Goal: Task Accomplishment & Management: Manage account settings

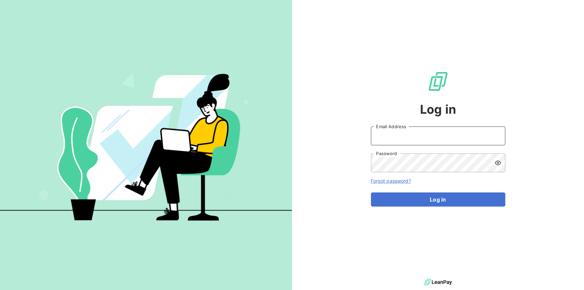
type input "[PERSON_NAME][EMAIL_ADDRESS][DOMAIN_NAME]"
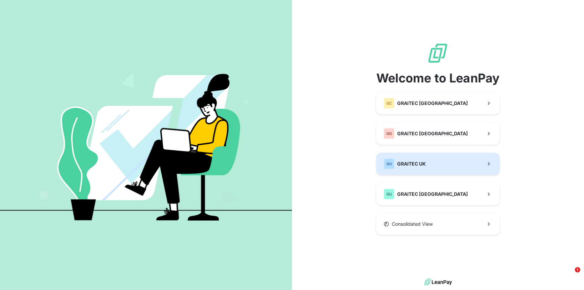
click at [425, 161] on span "GRAITEC UK" at bounding box center [411, 163] width 29 height 7
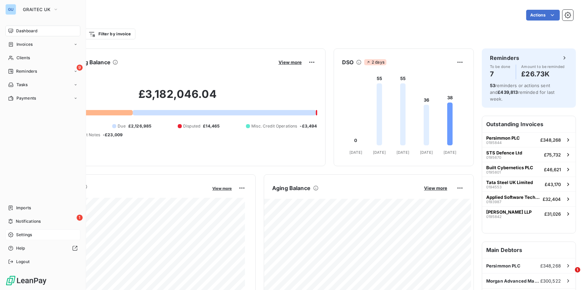
click at [25, 234] on span "Settings" at bounding box center [24, 235] width 16 height 6
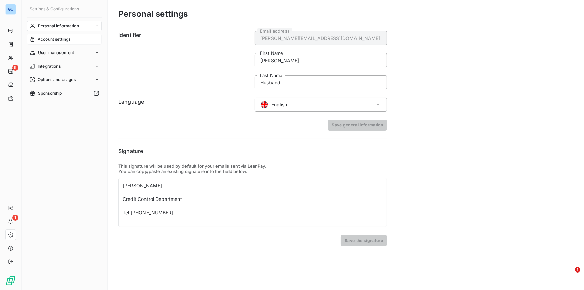
click at [62, 40] on span "Account settings" at bounding box center [54, 39] width 33 height 6
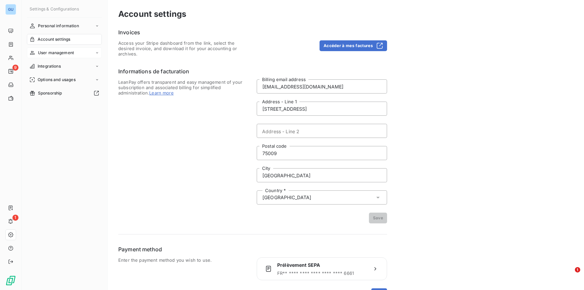
click at [59, 51] on span "User management" at bounding box center [56, 53] width 36 height 6
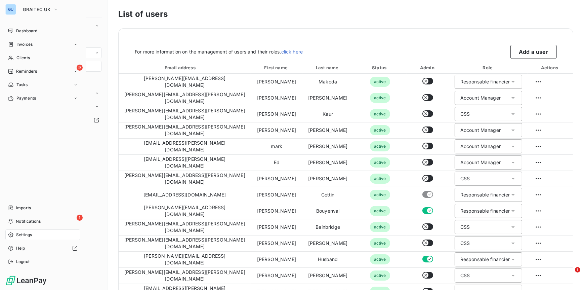
click at [25, 233] on span "Settings" at bounding box center [24, 235] width 16 height 6
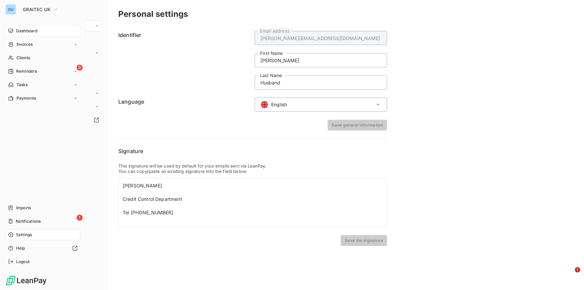
click at [18, 29] on span "Dashboard" at bounding box center [26, 31] width 21 height 6
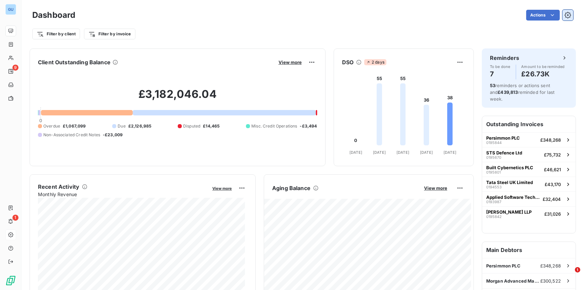
click at [565, 15] on icon "button" at bounding box center [568, 15] width 7 height 7
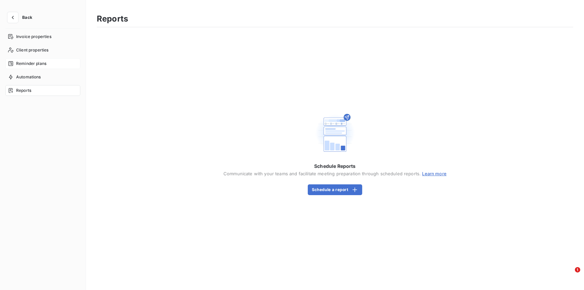
click at [31, 65] on span "Reminder plans" at bounding box center [31, 63] width 30 height 6
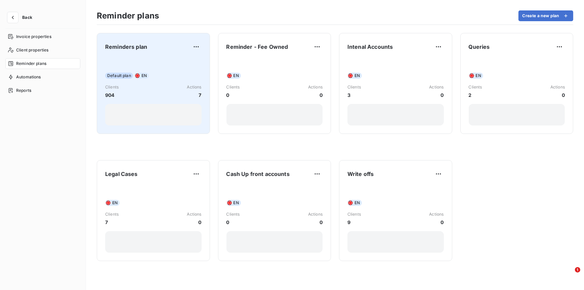
click at [153, 107] on div at bounding box center [153, 115] width 96 height 22
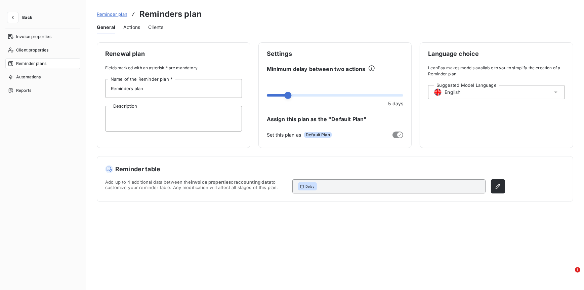
click at [132, 26] on span "Actions" at bounding box center [131, 27] width 17 height 7
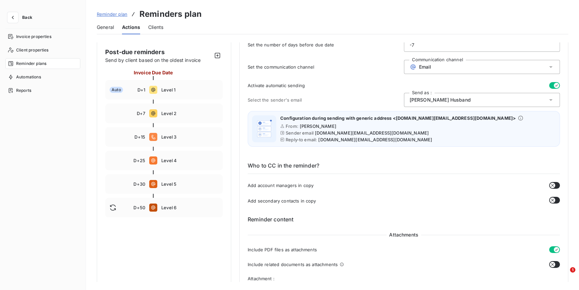
scroll to position [56, 0]
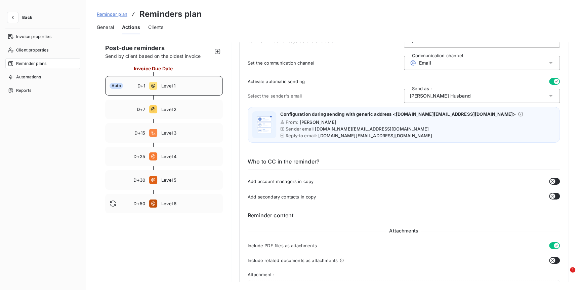
click at [177, 86] on span "Level 1" at bounding box center [189, 85] width 57 height 5
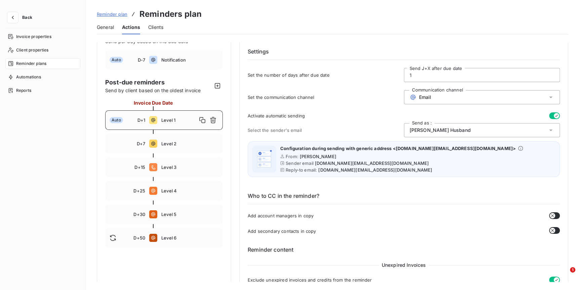
scroll to position [0, 0]
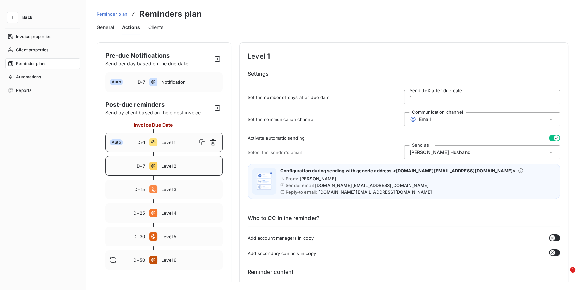
click at [172, 168] on span "Level 2" at bounding box center [189, 165] width 57 height 5
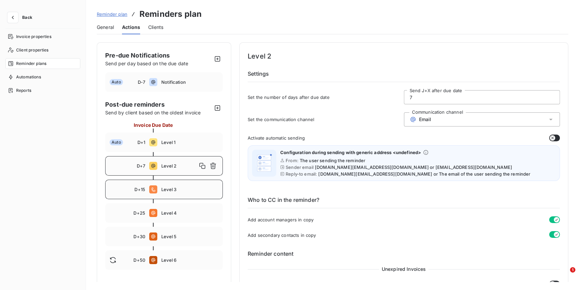
click at [168, 191] on span "Level 3" at bounding box center [189, 189] width 57 height 5
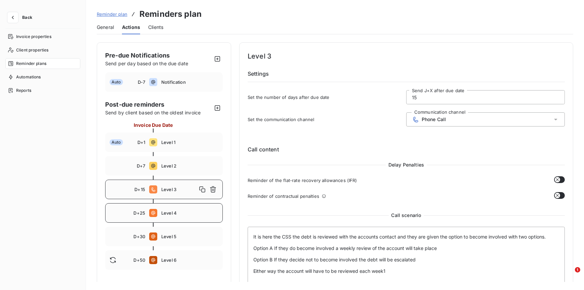
click at [180, 214] on span "Level 4" at bounding box center [189, 212] width 57 height 5
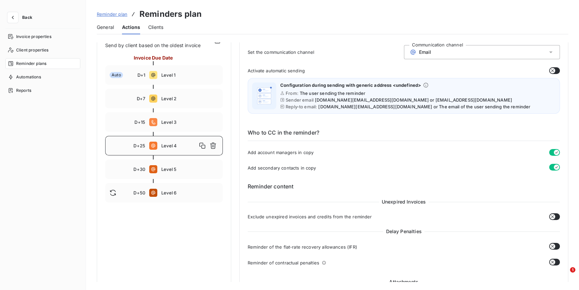
scroll to position [62, 0]
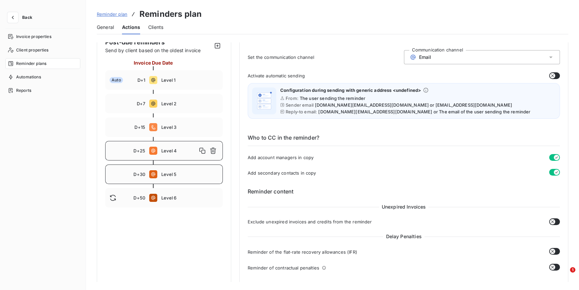
click at [176, 173] on span "Level 5" at bounding box center [189, 173] width 57 height 5
click at [176, 173] on span "Level 5" at bounding box center [179, 173] width 36 height 5
click at [176, 174] on span "Level 5" at bounding box center [179, 173] width 36 height 5
click at [173, 154] on div "D+25 Level 4" at bounding box center [164, 150] width 118 height 19
click at [170, 170] on div "D+30 Level 5" at bounding box center [164, 173] width 118 height 19
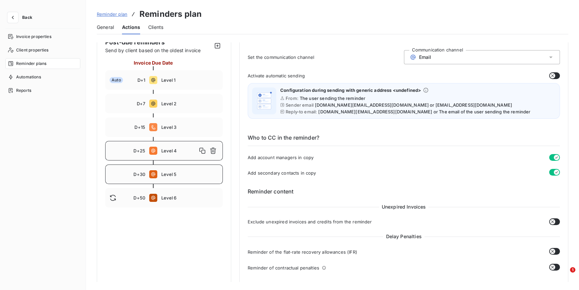
type input "30"
click at [15, 17] on icon "button" at bounding box center [12, 17] width 7 height 7
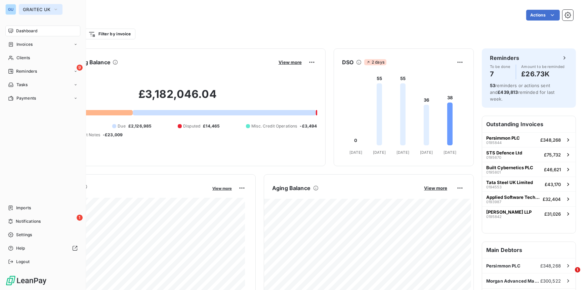
click at [31, 11] on span "GRAITEC UK" at bounding box center [37, 9] width 28 height 5
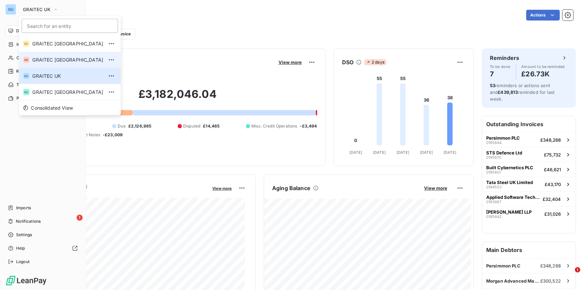
click at [56, 59] on span "GRAITEC [GEOGRAPHIC_DATA]" at bounding box center [67, 59] width 71 height 7
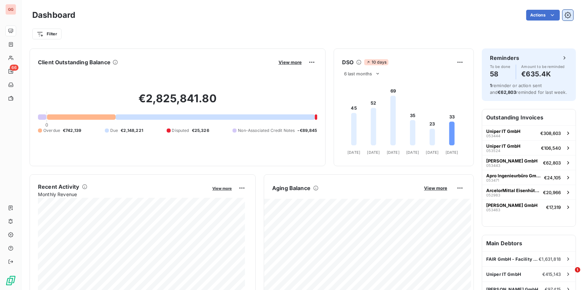
click at [565, 15] on icon "button" at bounding box center [568, 15] width 7 height 7
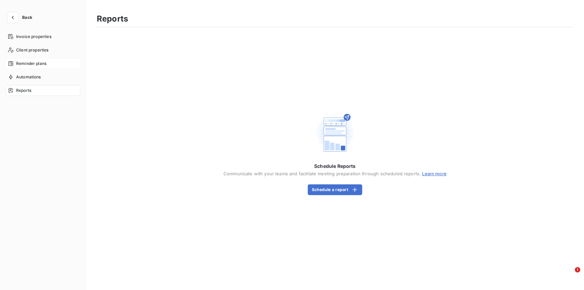
click at [34, 64] on span "Reminder plans" at bounding box center [31, 63] width 30 height 6
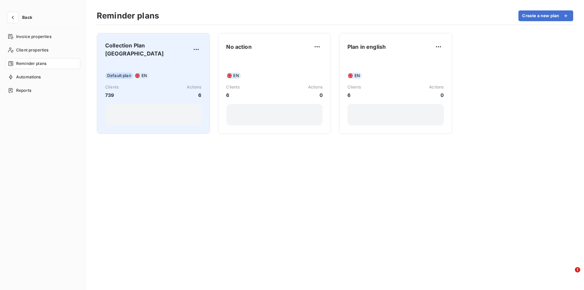
click at [124, 79] on div "Default plan EN Clients 739 Actions 6" at bounding box center [153, 94] width 96 height 63
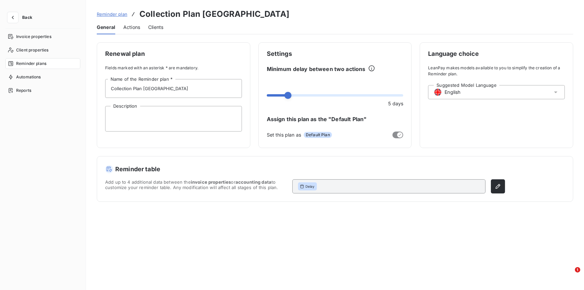
click at [131, 29] on span "Actions" at bounding box center [131, 27] width 17 height 7
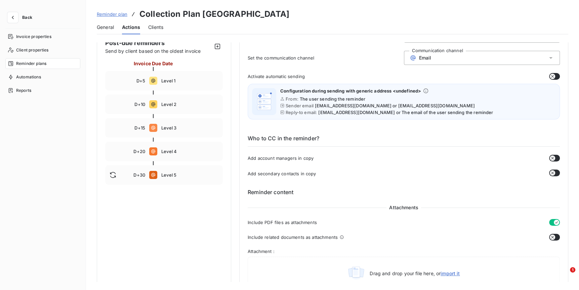
scroll to position [60, 0]
click at [176, 107] on span "Level 2" at bounding box center [189, 105] width 57 height 5
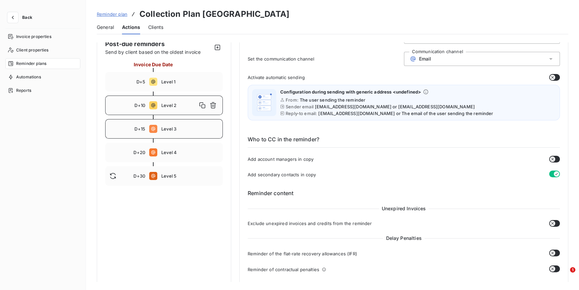
click at [179, 121] on div "D+15 Level 3" at bounding box center [164, 128] width 118 height 19
click at [176, 126] on span "Level 3" at bounding box center [179, 128] width 36 height 5
click at [187, 150] on span "Level 4" at bounding box center [189, 152] width 57 height 5
click at [187, 150] on span "Level 4" at bounding box center [179, 152] width 36 height 5
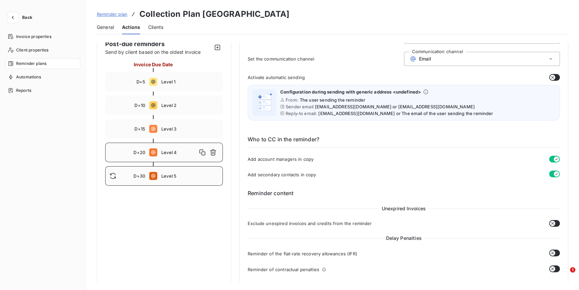
click at [188, 175] on span "Level 5" at bounding box center [189, 175] width 57 height 5
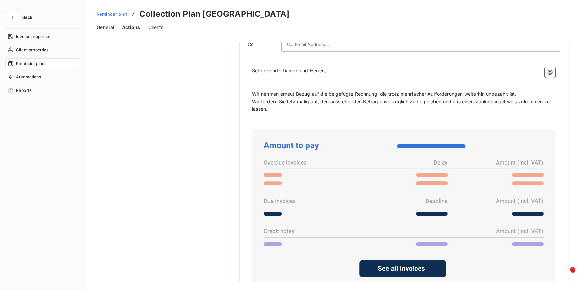
scroll to position [439, 0]
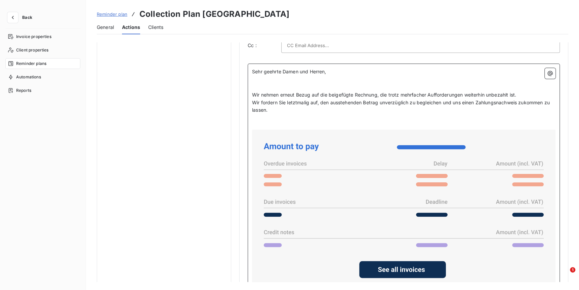
click at [337, 99] on span "Wir fordern Sie letztmalig auf, den ausstehenden Betrag unverzüglich zu begleic…" at bounding box center [401, 105] width 299 height 13
click at [305, 96] on span "Wir nehmen erneut Bezug auf die beigefügte Rechnung, die trotz mehrfacher Auffo…" at bounding box center [384, 95] width 264 height 6
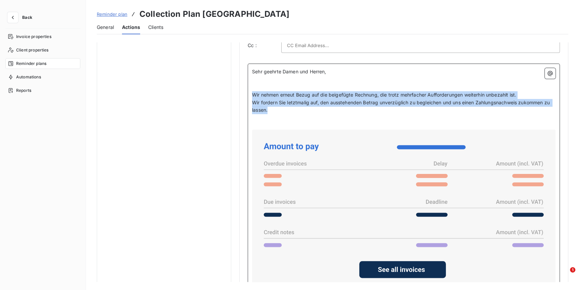
drag, startPoint x: 254, startPoint y: 94, endPoint x: 281, endPoint y: 112, distance: 32.6
click at [281, 112] on div "Sehr geehrte Damen und [PERSON_NAME], ﻿ ﻿ Wir nehmen erneut Bezug auf die beige…" at bounding box center [403, 227] width 303 height 318
copy div "Wir nehmen erneut Bezug auf die beigefügte Rechnung, die trotz mehrfacher Auffo…"
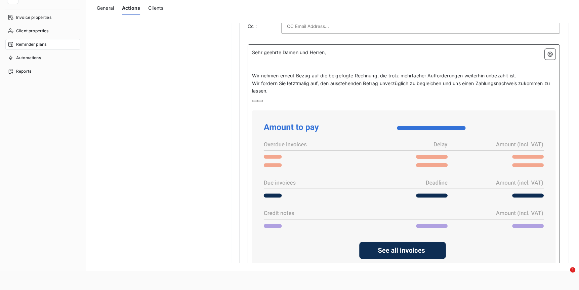
scroll to position [18, 0]
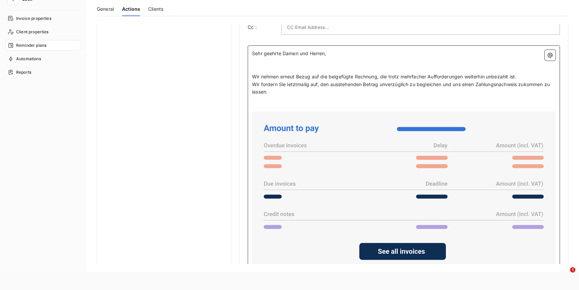
click at [440, 84] on span "Wir fordern Sie letztmalig auf, den ausstehenden Betrag unverzüglich zu begleic…" at bounding box center [401, 87] width 299 height 13
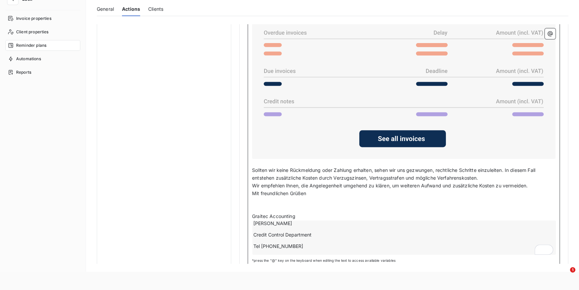
scroll to position [557, 0]
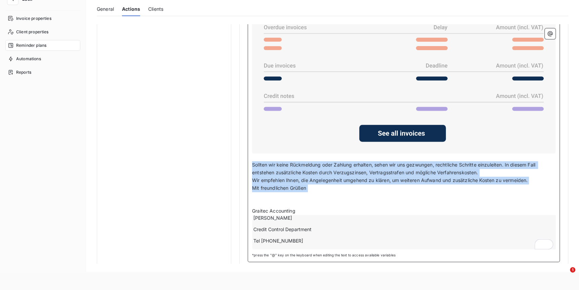
drag, startPoint x: 253, startPoint y: 164, endPoint x: 304, endPoint y: 195, distance: 60.0
click at [304, 195] on div "Sehr geehrte Damen und [PERSON_NAME], ﻿ ﻿ Wir nehmen erneut Bezug auf die beige…" at bounding box center [403, 91] width 303 height 318
copy div "Sollten wir keine Rückmeldung oder Zahlung erhalten, sehen wir uns gezwungen, r…"
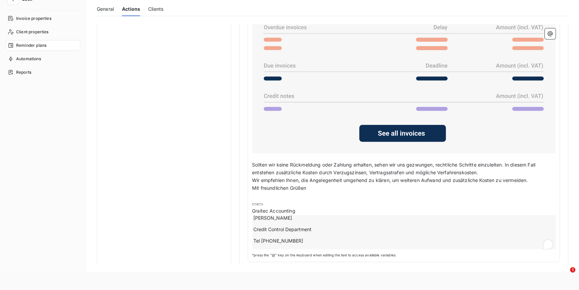
drag, startPoint x: 576, startPoint y: 202, endPoint x: 571, endPoint y: 160, distance: 41.7
click at [571, 160] on div "Pre-due Notifications Send per day based on the due date D-5 Notification Post-…" at bounding box center [332, 143] width 493 height 239
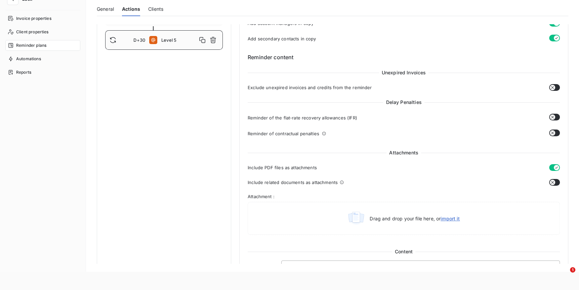
scroll to position [161, 0]
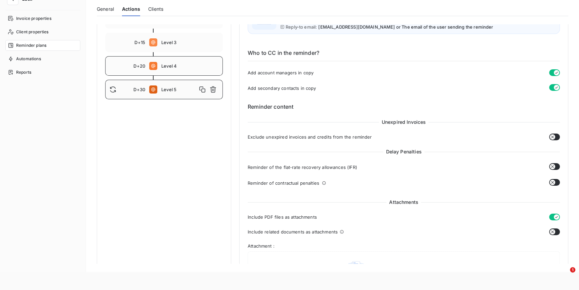
click at [176, 65] on span "Level 4" at bounding box center [189, 65] width 57 height 5
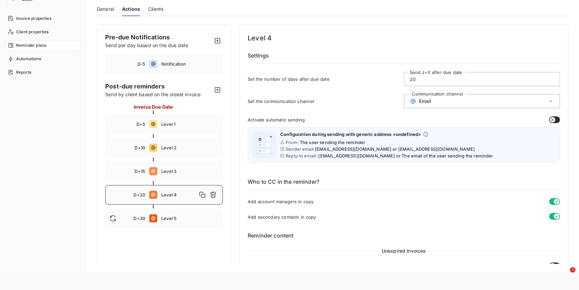
scroll to position [0, 0]
click at [178, 166] on div "D+15 Level 3" at bounding box center [164, 170] width 118 height 19
click at [439, 100] on div "Email" at bounding box center [482, 101] width 156 height 14
click at [188, 142] on div "D+10 Level 2" at bounding box center [164, 147] width 118 height 19
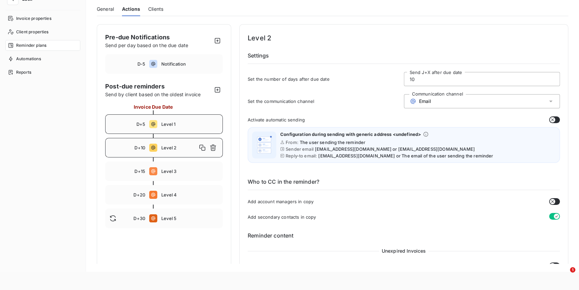
click at [179, 124] on span "Level 1" at bounding box center [189, 123] width 57 height 5
type input "5"
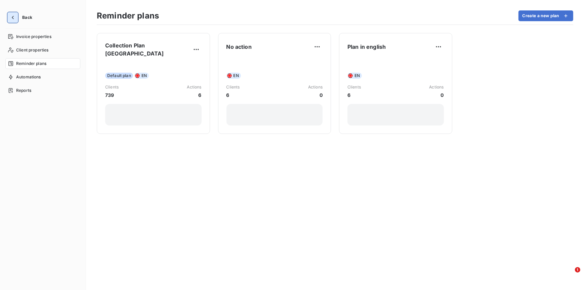
click at [14, 19] on icon "button" at bounding box center [12, 17] width 7 height 7
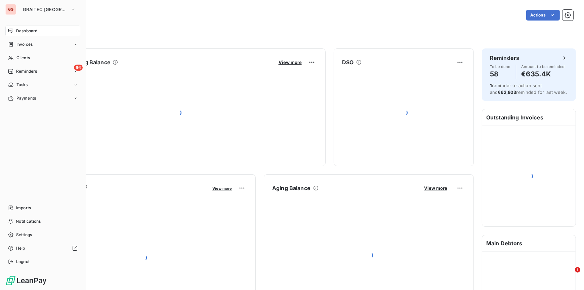
click at [25, 31] on span "Dashboard" at bounding box center [26, 31] width 21 height 6
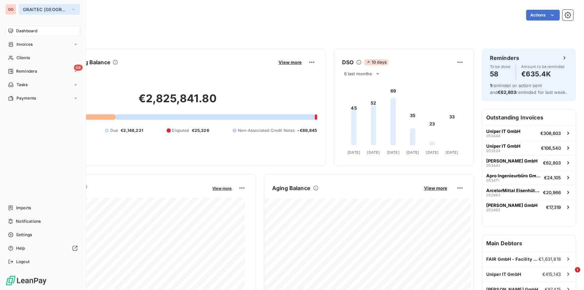
click at [72, 9] on icon "button" at bounding box center [73, 9] width 3 height 1
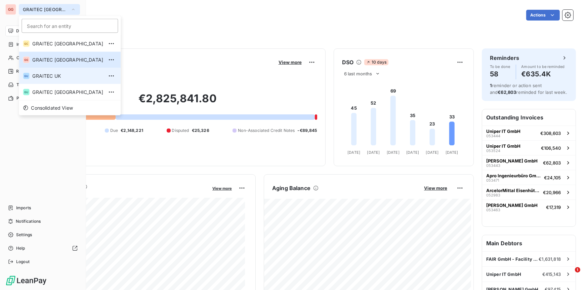
click at [55, 79] on span "GRAITEC UK" at bounding box center [67, 76] width 71 height 7
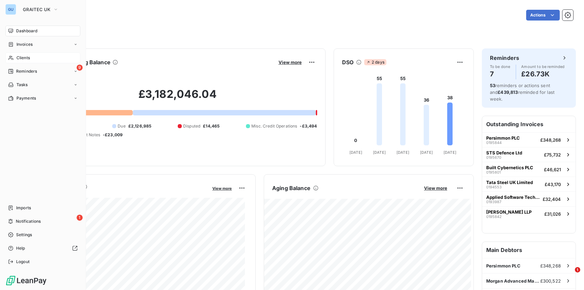
click at [24, 57] on span "Clients" at bounding box center [22, 58] width 13 height 6
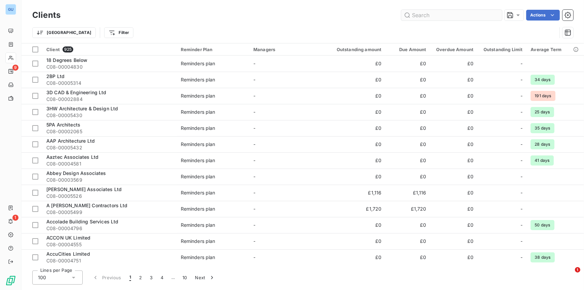
click at [428, 15] on input "text" at bounding box center [451, 15] width 101 height 11
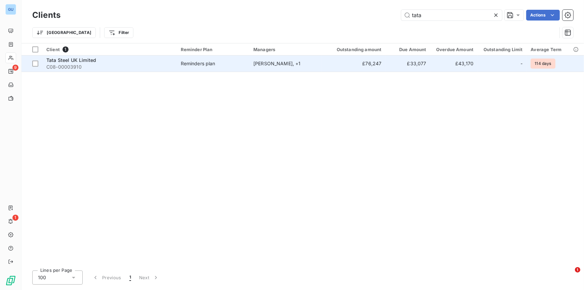
type input "tata"
click at [91, 61] on span "Tata Steel UK Limited" at bounding box center [71, 60] width 50 height 6
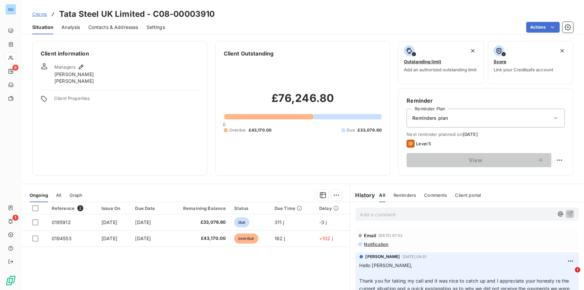
click at [109, 25] on span "Contacts & Addresses" at bounding box center [113, 27] width 50 height 7
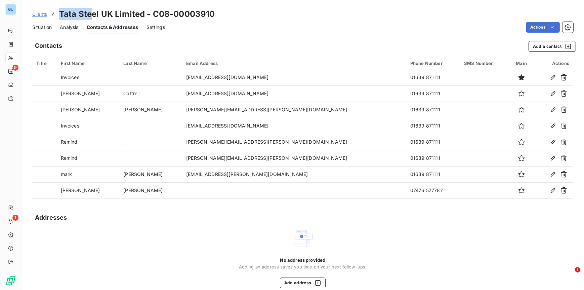
drag, startPoint x: 59, startPoint y: 14, endPoint x: 93, endPoint y: 15, distance: 34.0
click at [93, 15] on h3 "Tata Steel UK Limited - C08-00003910" at bounding box center [137, 14] width 156 height 12
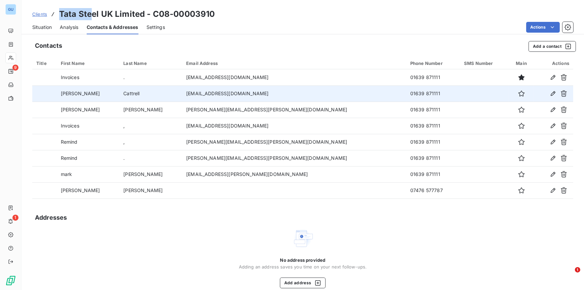
copy h3 "Tata Ste"
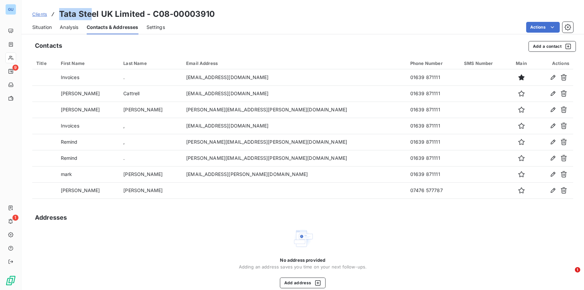
click at [45, 32] on div "Situation" at bounding box center [41, 27] width 19 height 14
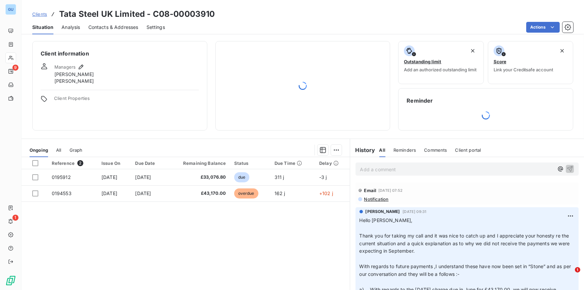
click at [373, 166] on div "Client information Managers [PERSON_NAME] [PERSON_NAME] Client Properties Outst…" at bounding box center [303, 163] width 563 height 253
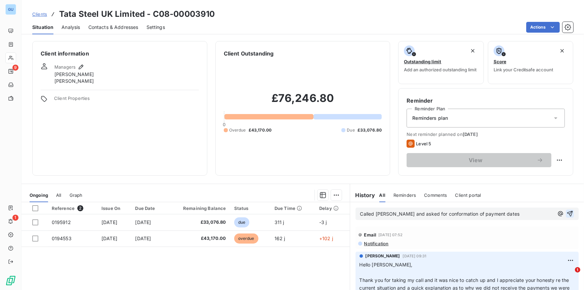
click at [567, 212] on icon "button" at bounding box center [570, 213] width 7 height 7
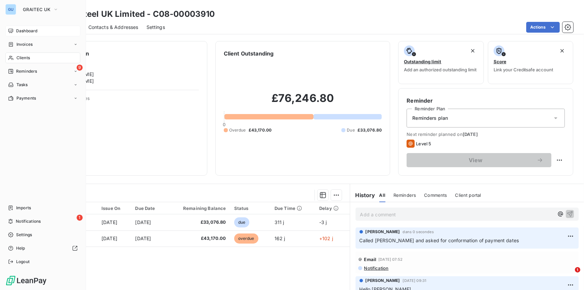
click at [31, 32] on span "Dashboard" at bounding box center [26, 31] width 21 height 6
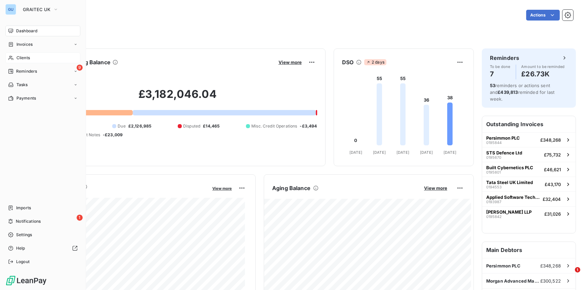
click at [16, 59] on span "Clients" at bounding box center [22, 58] width 13 height 6
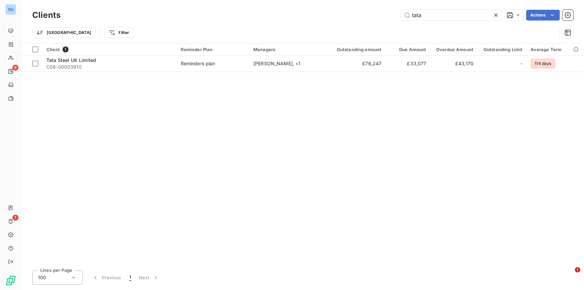
click at [496, 15] on icon at bounding box center [495, 14] width 3 height 3
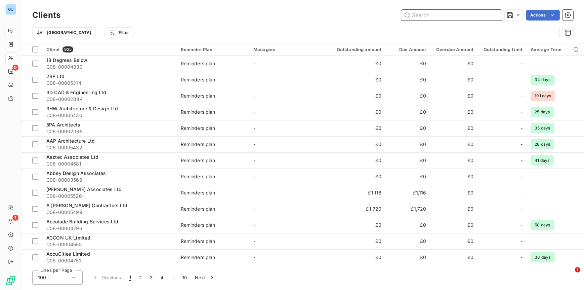
click at [417, 16] on input "text" at bounding box center [451, 15] width 101 height 11
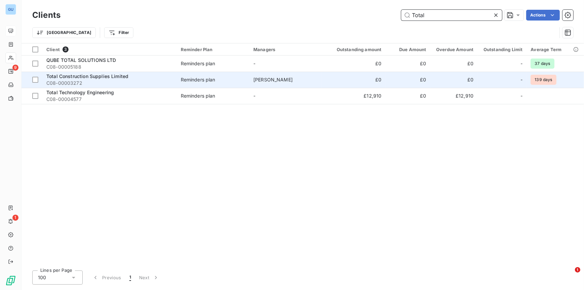
type input "Total"
click at [124, 77] on span "Total Construction Supplies Limited" at bounding box center [87, 76] width 82 height 6
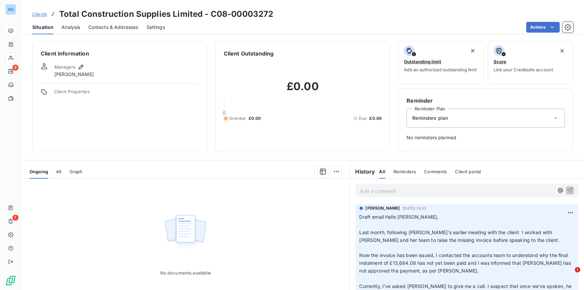
click at [383, 189] on p "Add a comment ﻿" at bounding box center [457, 191] width 194 height 8
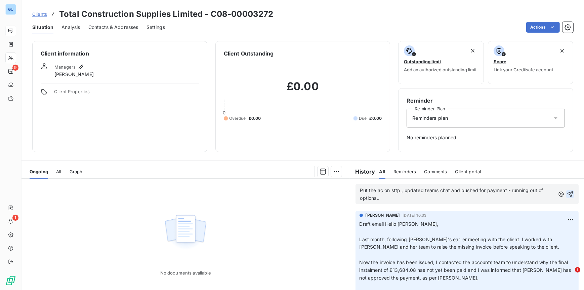
click at [566, 193] on button "button" at bounding box center [570, 194] width 8 height 8
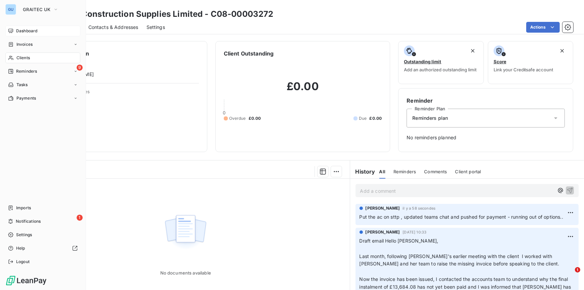
click at [25, 59] on span "Clients" at bounding box center [22, 58] width 13 height 6
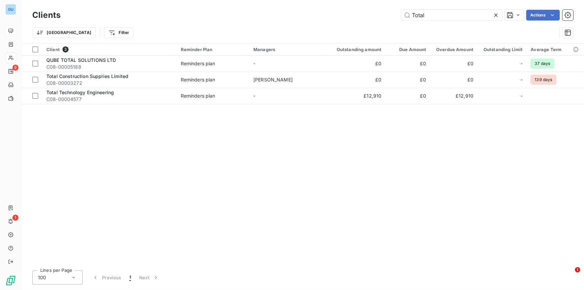
click at [497, 14] on icon at bounding box center [495, 14] width 3 height 3
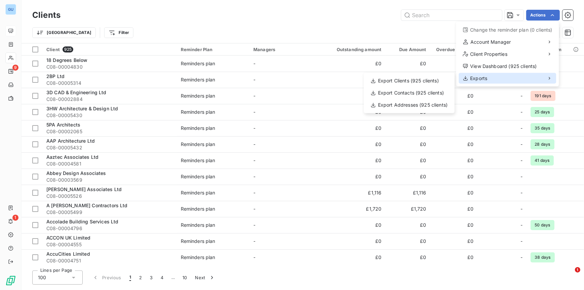
click at [492, 74] on div "Exports" at bounding box center [507, 78] width 97 height 11
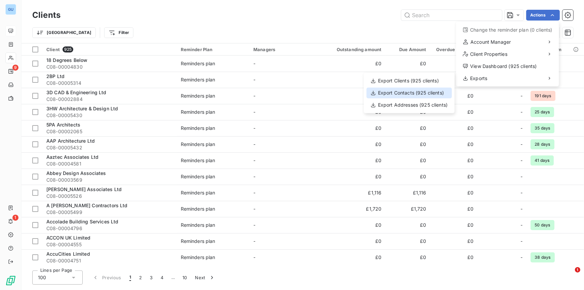
click at [404, 93] on div "Export Contacts (925 clients)" at bounding box center [409, 92] width 85 height 11
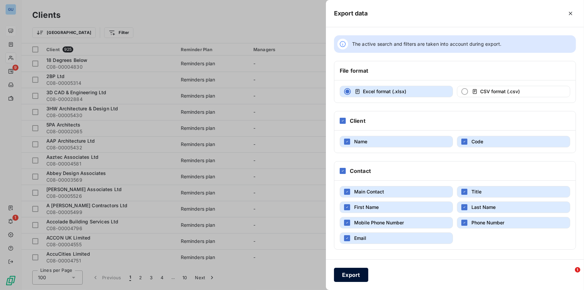
click at [351, 273] on button "Export" at bounding box center [351, 275] width 34 height 14
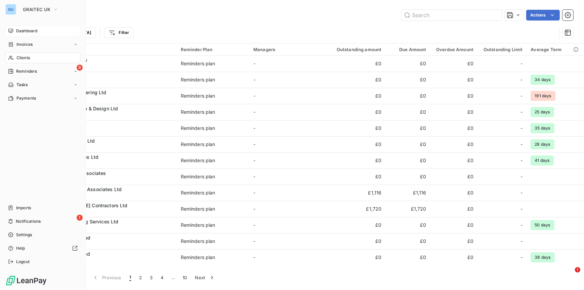
click at [20, 58] on span "Clients" at bounding box center [22, 58] width 13 height 6
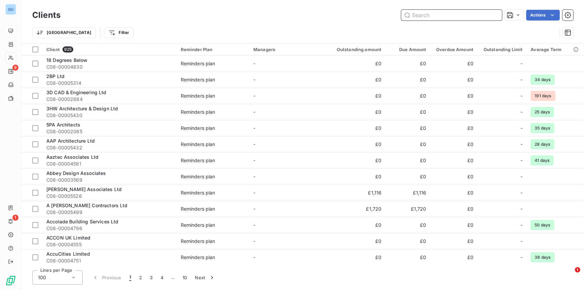
click at [430, 14] on input "text" at bounding box center [451, 15] width 101 height 11
paste input "C08-00004197"
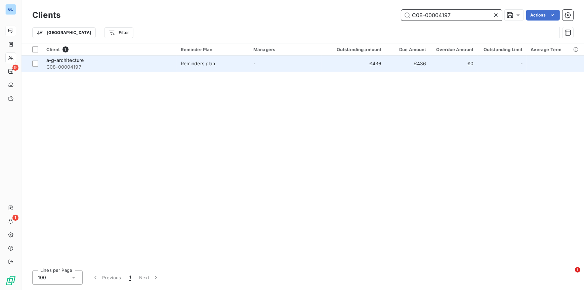
type input "C08-00004197"
click at [72, 65] on span "C08-00004197" at bounding box center [109, 67] width 126 height 7
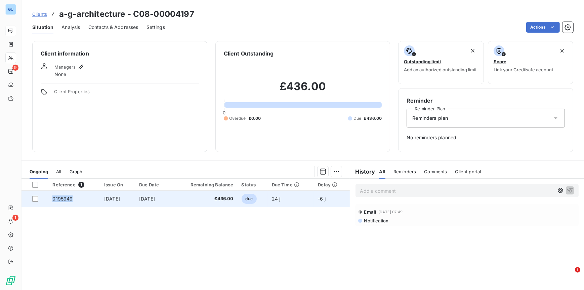
drag, startPoint x: 76, startPoint y: 198, endPoint x: 47, endPoint y: 198, distance: 29.6
click at [46, 198] on tr "0195949 [DATE] [DATE] £436.00 due 24 j -6 j" at bounding box center [186, 199] width 328 height 16
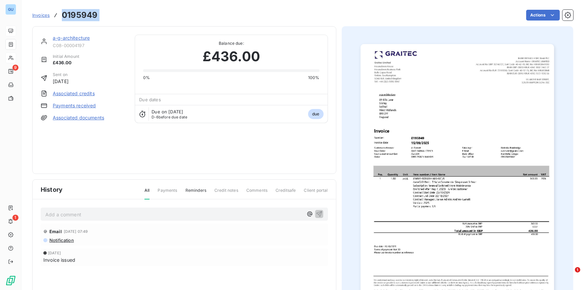
drag, startPoint x: 102, startPoint y: 15, endPoint x: 64, endPoint y: 17, distance: 38.4
click at [64, 17] on div "Invoices 0195949 Actions" at bounding box center [302, 15] width 541 height 14
copy section "0195949 Actions"
click at [64, 36] on link "a-g-architecture" at bounding box center [71, 38] width 37 height 6
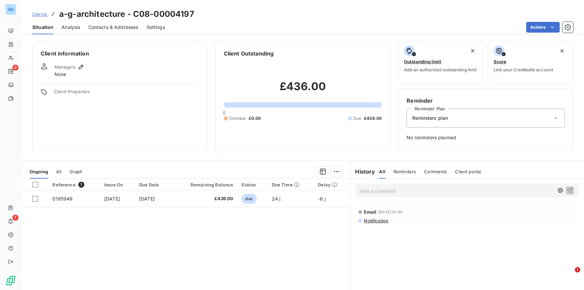
click at [110, 27] on span "Contacts & Addresses" at bounding box center [113, 27] width 50 height 7
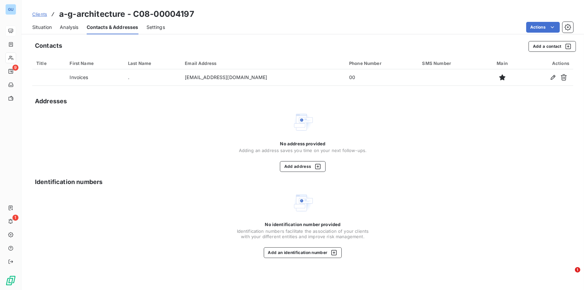
click at [40, 14] on span "Clients" at bounding box center [39, 13] width 15 height 5
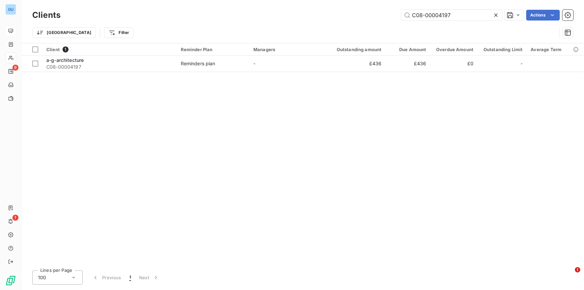
drag, startPoint x: 462, startPoint y: 12, endPoint x: 369, endPoint y: 12, distance: 93.1
click at [368, 12] on div "C08-00004197 Actions" at bounding box center [321, 15] width 505 height 11
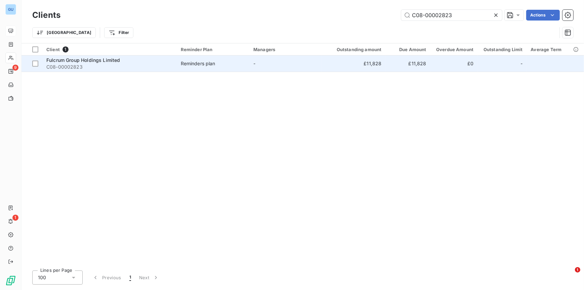
type input "C08-00002823"
click at [57, 59] on span "Fulcrum Group Holdings Limited" at bounding box center [83, 60] width 74 height 6
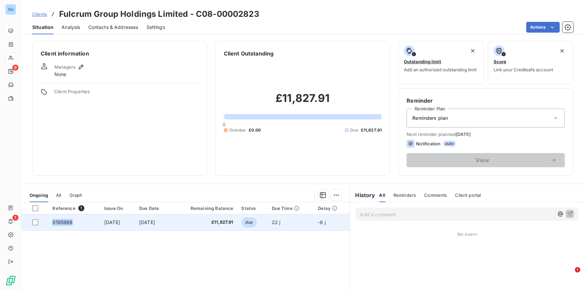
drag, startPoint x: 69, startPoint y: 222, endPoint x: 52, endPoint y: 223, distance: 16.8
click at [52, 223] on td "0195968" at bounding box center [74, 222] width 52 height 16
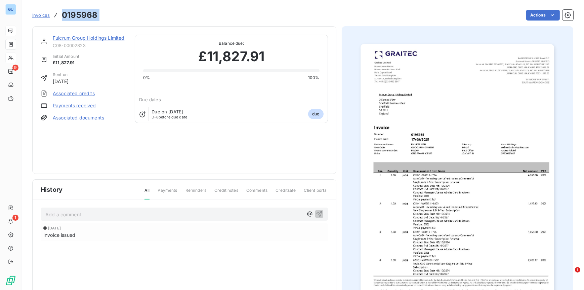
drag, startPoint x: 104, startPoint y: 16, endPoint x: 59, endPoint y: 17, distance: 44.7
click at [59, 17] on div "Invoices 0195968 Actions" at bounding box center [302, 15] width 541 height 14
copy section "0195968 Actions"
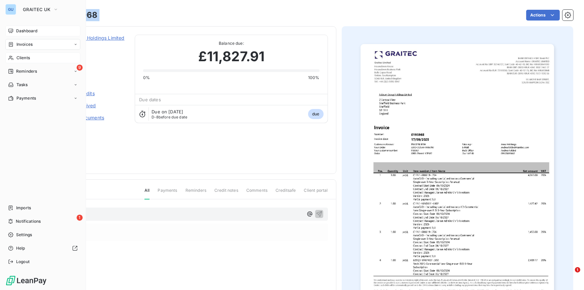
click at [18, 59] on span "Clients" at bounding box center [22, 58] width 13 height 6
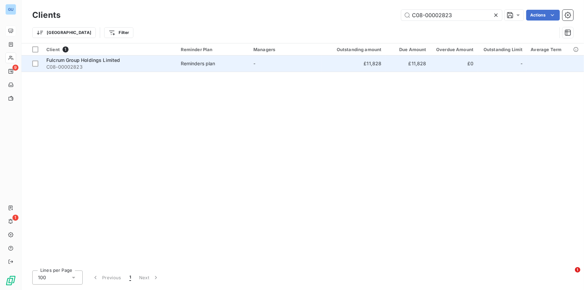
click at [92, 60] on span "Fulcrum Group Holdings Limited" at bounding box center [83, 60] width 74 height 6
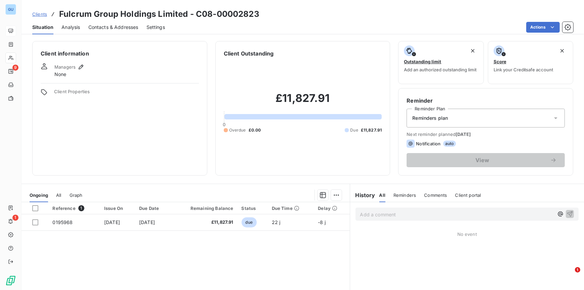
click at [110, 25] on span "Contacts & Addresses" at bounding box center [113, 27] width 50 height 7
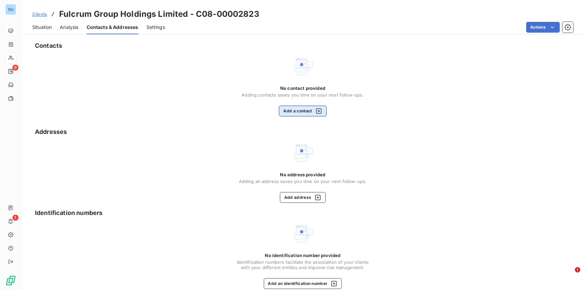
click at [297, 110] on button "Add a contact" at bounding box center [302, 111] width 47 height 11
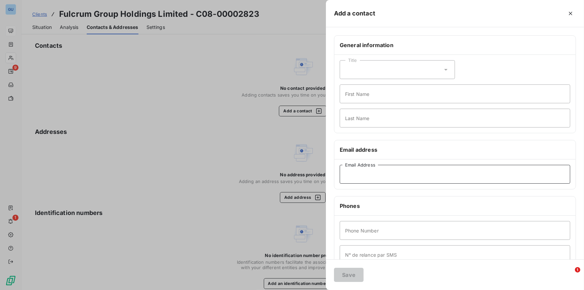
click at [362, 175] on input "Email Address" at bounding box center [455, 174] width 231 height 19
paste input "[EMAIL_ADDRESS][DOMAIN_NAME]"
type input "[EMAIL_ADDRESS][DOMAIN_NAME]"
click at [356, 93] on input "First Name" at bounding box center [455, 93] width 231 height 19
type input "Invoices"
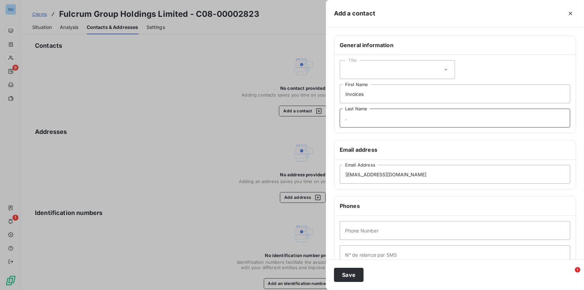
type input "."
type input "00"
click at [352, 277] on button "Save" at bounding box center [349, 275] width 30 height 14
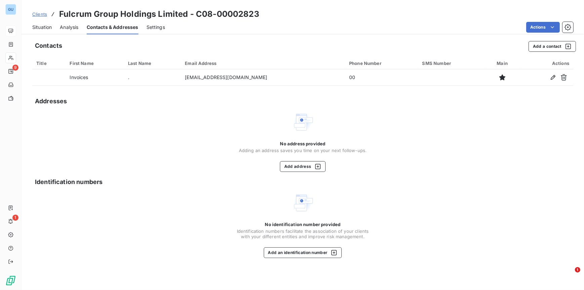
click at [44, 17] on link "Clients" at bounding box center [39, 14] width 15 height 7
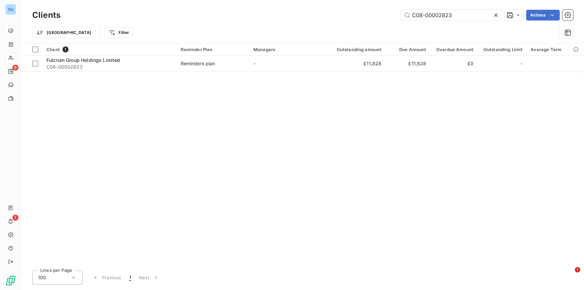
drag, startPoint x: 469, startPoint y: 16, endPoint x: 365, endPoint y: 17, distance: 104.2
click at [365, 17] on div "C08-00002823 Actions" at bounding box center [321, 15] width 505 height 11
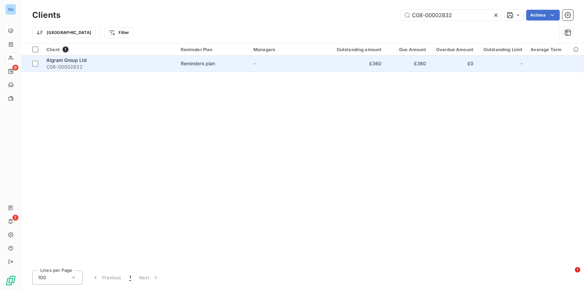
type input "C08-00002832"
click at [67, 65] on span "C08-00002832" at bounding box center [109, 67] width 126 height 7
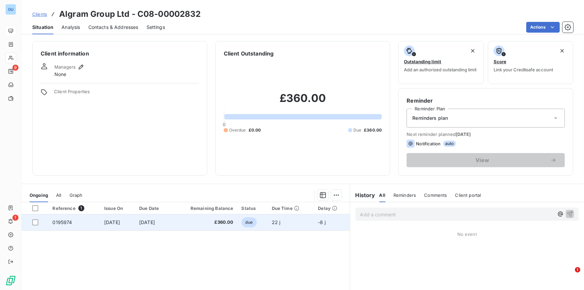
click at [53, 221] on span "0195974" at bounding box center [61, 222] width 19 height 6
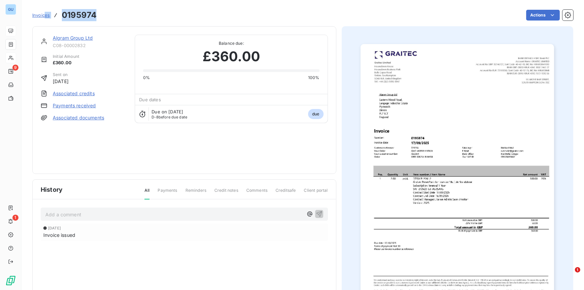
drag, startPoint x: 95, startPoint y: 17, endPoint x: 45, endPoint y: 12, distance: 49.7
click at [45, 12] on div "Invoices 0195974 Actions" at bounding box center [302, 15] width 541 height 14
click at [111, 16] on div "Actions" at bounding box center [339, 15] width 469 height 11
drag, startPoint x: 106, startPoint y: 15, endPoint x: 52, endPoint y: 18, distance: 53.8
click at [52, 18] on div "Invoices 0195974 Actions" at bounding box center [302, 15] width 541 height 14
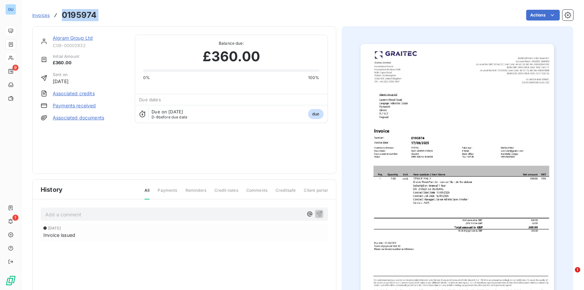
copy section "0195974 Actions"
click at [445, 23] on div "Algram Group Ltd C08-00002832 Initial Amount £360.00 Sent on [DATE] Associated …" at bounding box center [302, 178] width 541 height 313
click at [60, 38] on link "Algram Group Ltd" at bounding box center [73, 38] width 40 height 6
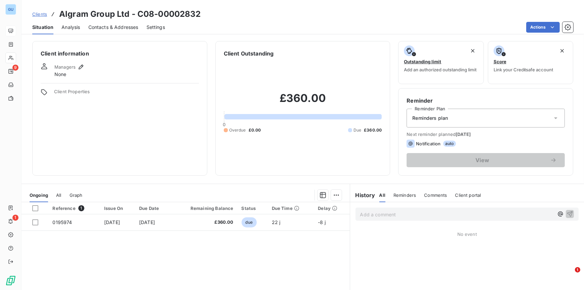
click at [118, 27] on span "Contacts & Addresses" at bounding box center [113, 27] width 50 height 7
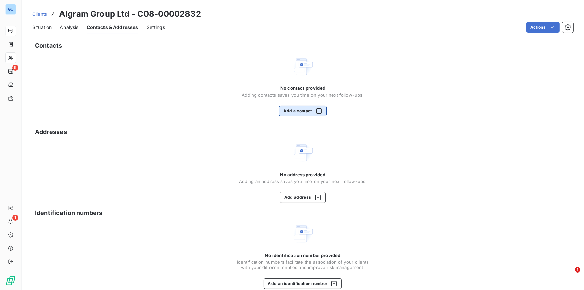
click at [291, 112] on button "Add a contact" at bounding box center [302, 111] width 47 height 11
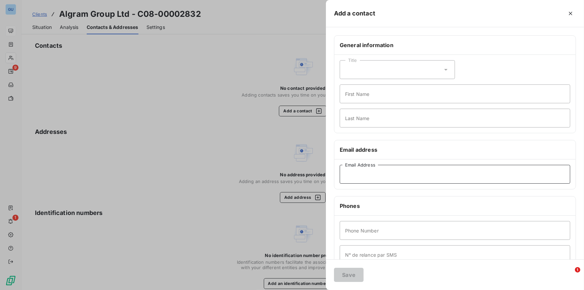
click at [356, 176] on input "Email Address" at bounding box center [455, 174] width 231 height 19
paste input "[EMAIL_ADDRESS][DOMAIN_NAME]"
type input "[EMAIL_ADDRESS][DOMAIN_NAME]"
click at [355, 96] on input "First Name" at bounding box center [455, 93] width 231 height 19
type input "Invoices"
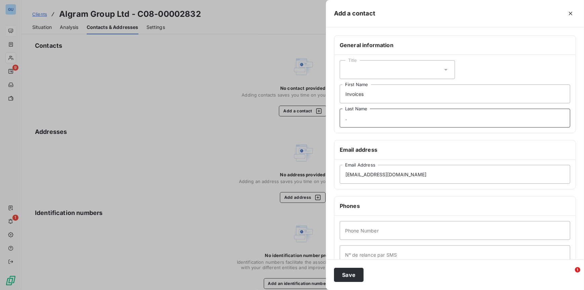
type input "."
type input "00"
click at [355, 272] on button "Save" at bounding box center [349, 275] width 30 height 14
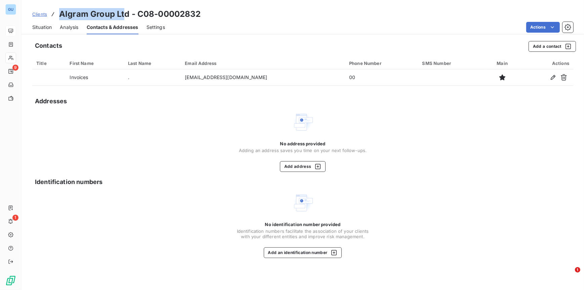
drag, startPoint x: 60, startPoint y: 16, endPoint x: 122, endPoint y: 16, distance: 62.2
click at [122, 16] on h3 "Algram Group Ltd - C08-00002832" at bounding box center [130, 14] width 142 height 12
copy h3 "Algram Group Lt"
click at [39, 11] on span "Clients" at bounding box center [39, 13] width 15 height 5
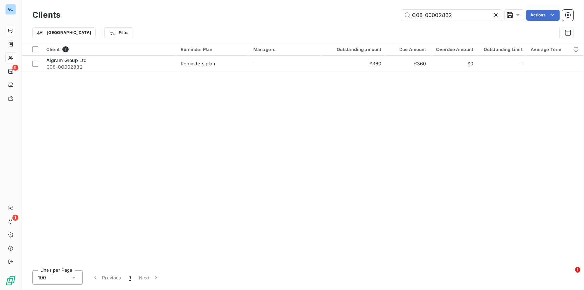
drag, startPoint x: 459, startPoint y: 18, endPoint x: 383, endPoint y: 20, distance: 75.3
click at [383, 20] on div "C08-00002832 Actions" at bounding box center [321, 15] width 505 height 11
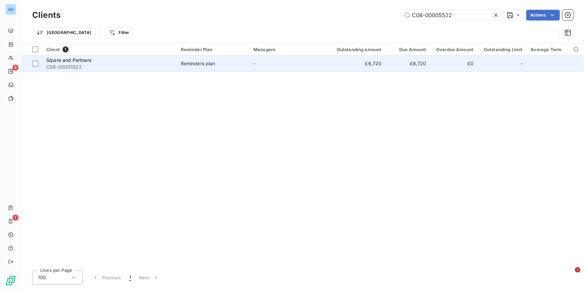
type input "C08-00005522"
click at [54, 66] on span "C08-00005522" at bounding box center [109, 67] width 126 height 7
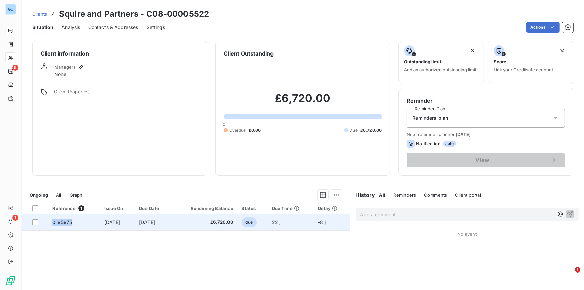
drag, startPoint x: 67, startPoint y: 222, endPoint x: 49, endPoint y: 223, distance: 17.8
click at [49, 223] on td "0195975" at bounding box center [74, 222] width 52 height 16
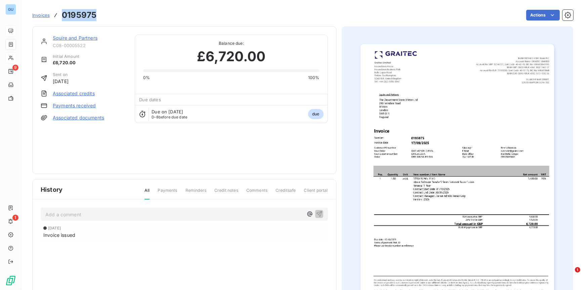
drag, startPoint x: 98, startPoint y: 16, endPoint x: 63, endPoint y: 18, distance: 35.7
click at [63, 18] on div "Invoices 0195975 Actions" at bounding box center [302, 15] width 541 height 14
copy h3 "0195975"
click at [233, 237] on div "Invoice issued" at bounding box center [184, 234] width 282 height 7
click at [79, 39] on link "Squire and Partners" at bounding box center [75, 38] width 45 height 6
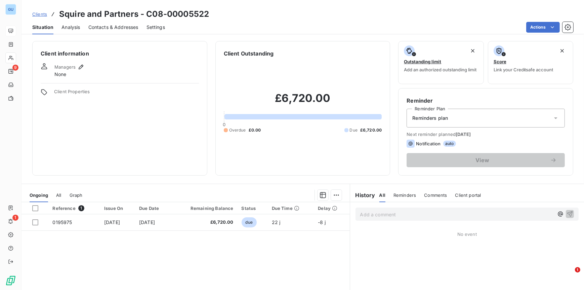
click at [125, 29] on span "Contacts & Addresses" at bounding box center [113, 27] width 50 height 7
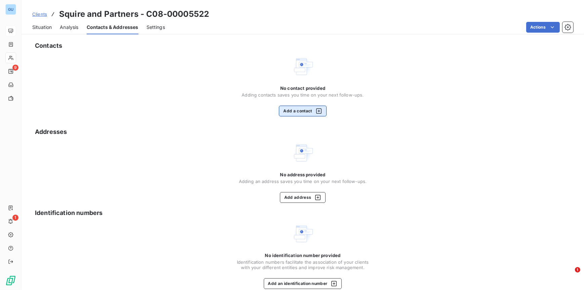
click at [297, 114] on button "Add a contact" at bounding box center [302, 111] width 47 height 11
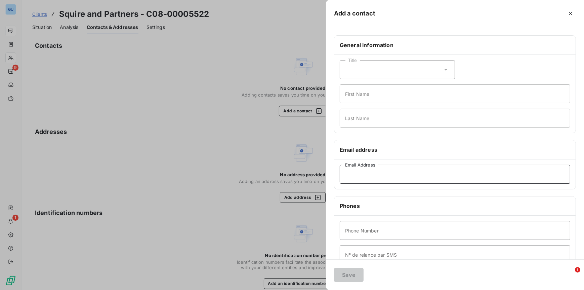
click at [369, 179] on input "Email Address" at bounding box center [455, 174] width 231 height 19
paste input "[EMAIL_ADDRESS][DOMAIN_NAME]"
type input "[EMAIL_ADDRESS][DOMAIN_NAME]"
click at [355, 96] on input "First Name" at bounding box center [455, 93] width 231 height 19
type input "Invoices"
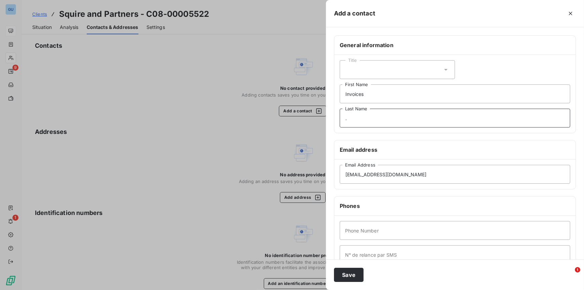
type input "."
type input "00"
click at [354, 274] on button "Save" at bounding box center [349, 275] width 30 height 14
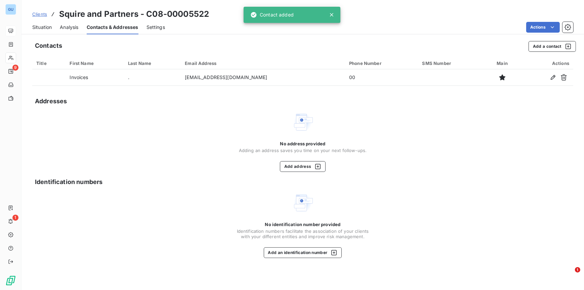
click at [42, 15] on span "Clients" at bounding box center [39, 13] width 15 height 5
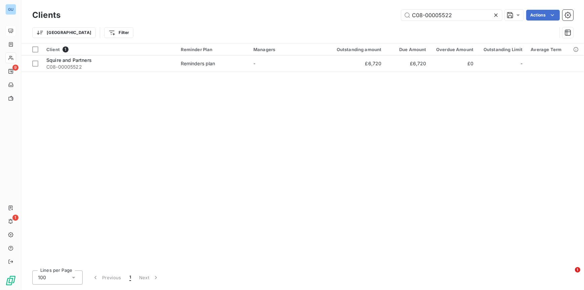
drag, startPoint x: 462, startPoint y: 17, endPoint x: 378, endPoint y: 17, distance: 83.7
click at [378, 17] on div "C08-00005522 Actions" at bounding box center [321, 15] width 505 height 11
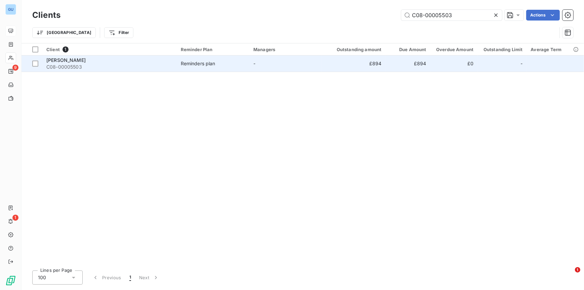
type input "C08-00005503"
click at [62, 64] on span "C08-00005503" at bounding box center [109, 67] width 126 height 7
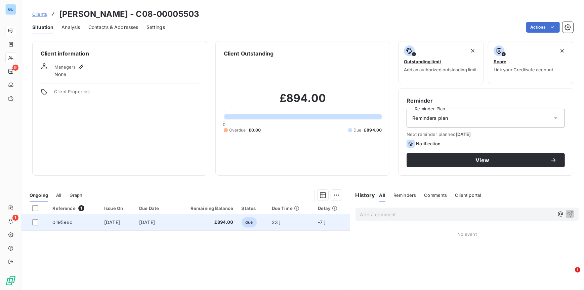
click at [61, 220] on span "0195960" at bounding box center [62, 222] width 20 height 6
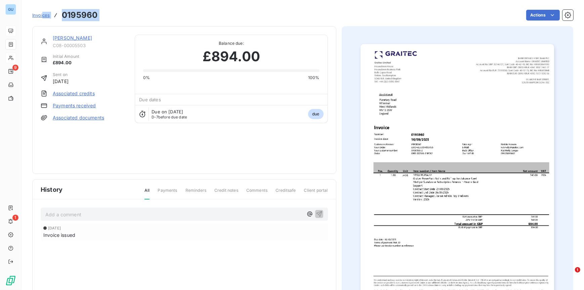
drag, startPoint x: 104, startPoint y: 10, endPoint x: 43, endPoint y: 19, distance: 61.1
click at [43, 19] on div "Invoices 0195960 Actions" at bounding box center [302, 15] width 541 height 14
drag, startPoint x: 43, startPoint y: 19, endPoint x: 130, endPoint y: 13, distance: 87.6
click at [130, 13] on div "Actions" at bounding box center [340, 15] width 468 height 11
click at [107, 14] on div "Actions" at bounding box center [340, 15] width 468 height 11
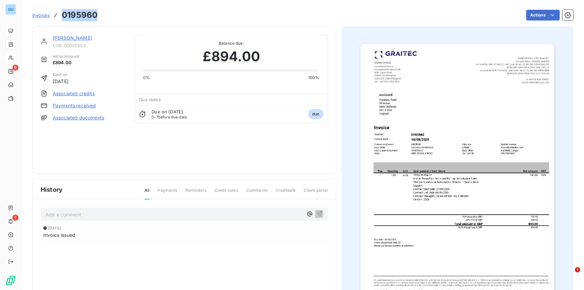
drag, startPoint x: 96, startPoint y: 15, endPoint x: 63, endPoint y: 17, distance: 33.3
click at [63, 17] on h3 "0195960" at bounding box center [80, 15] width 36 height 12
copy h3 "0195960"
click at [68, 38] on link "[PERSON_NAME]" at bounding box center [72, 38] width 39 height 6
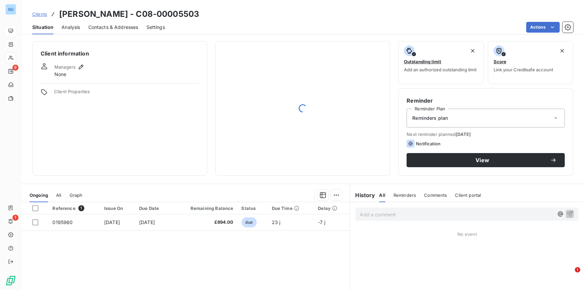
click at [117, 28] on span "Contacts & Addresses" at bounding box center [113, 27] width 50 height 7
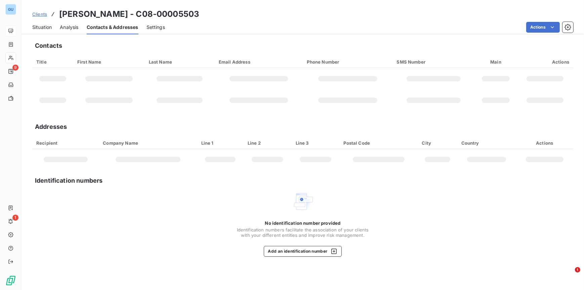
click at [127, 70] on td at bounding box center [109, 79] width 72 height 22
click at [113, 70] on td at bounding box center [109, 79] width 72 height 22
click at [99, 75] on td at bounding box center [109, 79] width 72 height 22
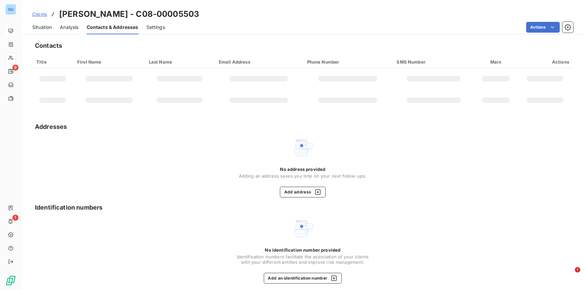
click at [66, 30] on span "Analysis" at bounding box center [69, 27] width 18 height 7
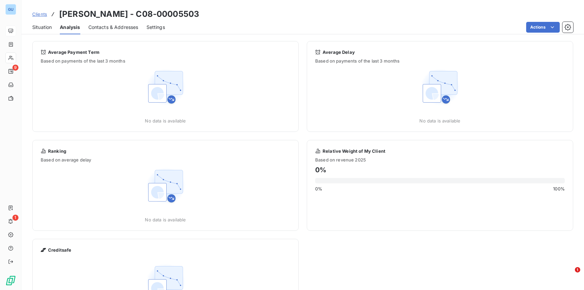
click at [38, 14] on span "Clients" at bounding box center [39, 13] width 15 height 5
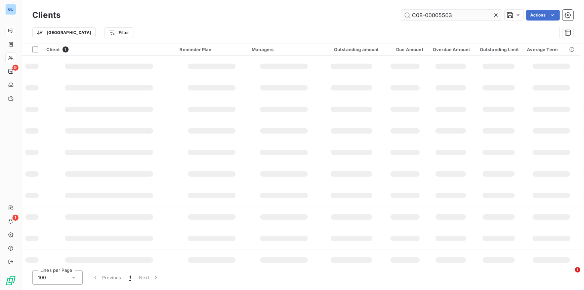
click at [451, 16] on input "C08-00005503" at bounding box center [451, 15] width 101 height 11
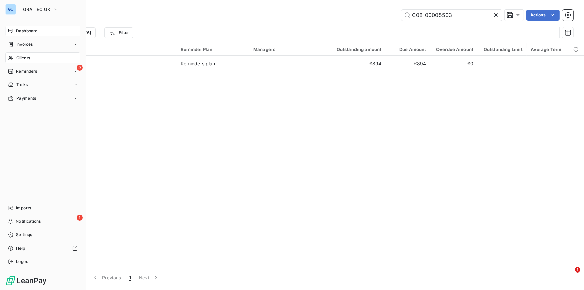
click at [26, 55] on span "Clients" at bounding box center [22, 58] width 13 height 6
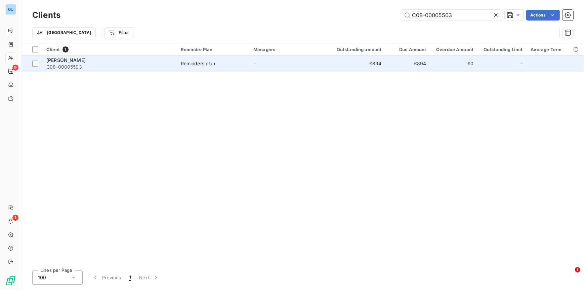
click at [69, 62] on span "[PERSON_NAME]" at bounding box center [65, 60] width 39 height 6
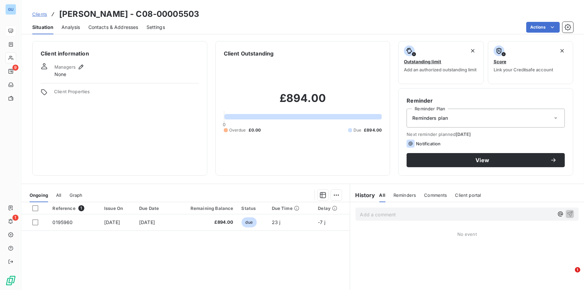
click at [95, 24] on span "Contacts & Addresses" at bounding box center [113, 27] width 50 height 7
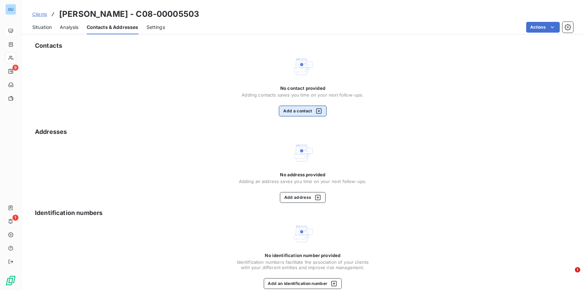
click at [285, 108] on button "Add a contact" at bounding box center [302, 111] width 47 height 11
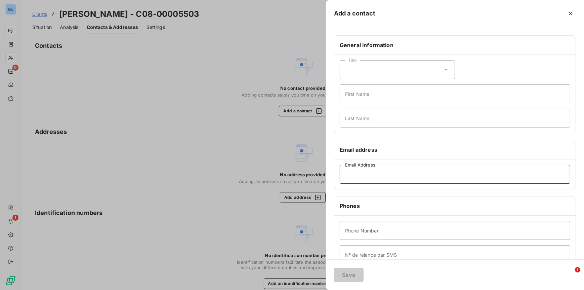
click at [357, 169] on input "Email Address" at bounding box center [455, 174] width 231 height 19
paste input "[PERSON_NAME][EMAIL_ADDRESS][PERSON_NAME][DOMAIN_NAME]"
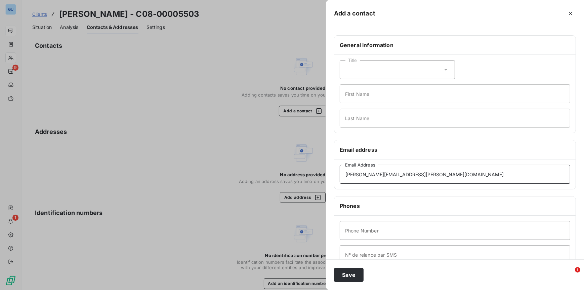
type input "[PERSON_NAME][EMAIL_ADDRESS][PERSON_NAME][DOMAIN_NAME]"
click at [355, 96] on input "First Name" at bounding box center [455, 93] width 231 height 19
type input "Invoices"
type input "."
type input "00"
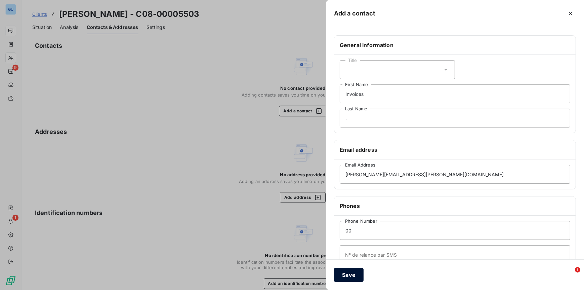
click at [351, 278] on button "Save" at bounding box center [349, 275] width 30 height 14
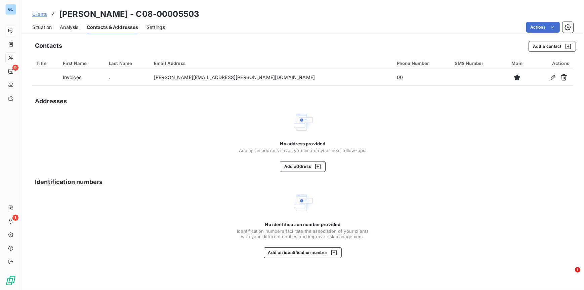
click at [38, 12] on span "Clients" at bounding box center [39, 13] width 15 height 5
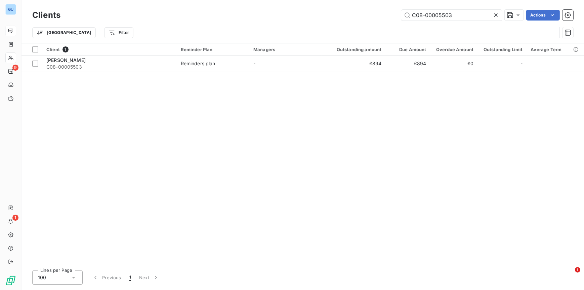
drag, startPoint x: 459, startPoint y: 17, endPoint x: 358, endPoint y: 18, distance: 100.5
click at [358, 18] on div "C08-00005503 Actions" at bounding box center [321, 15] width 505 height 11
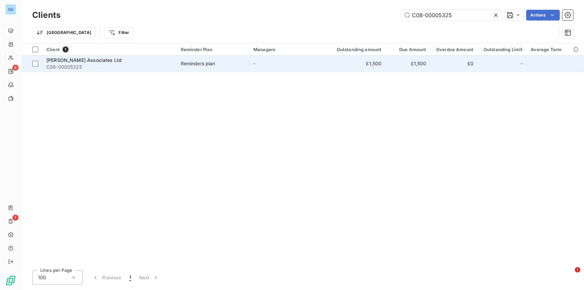
type input "C08-00005325"
click at [66, 65] on span "C08-00005325" at bounding box center [109, 67] width 126 height 7
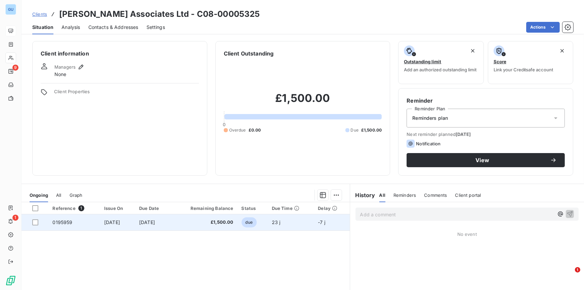
click at [68, 221] on span "0195959" at bounding box center [62, 222] width 20 height 6
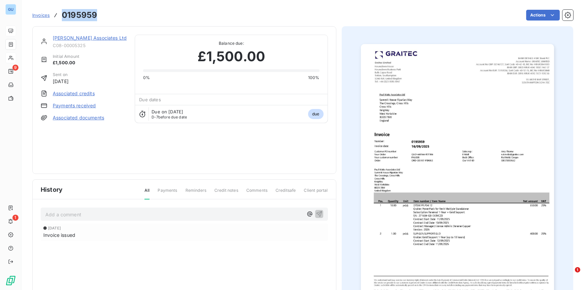
drag, startPoint x: 100, startPoint y: 15, endPoint x: 58, endPoint y: 19, distance: 41.5
click at [58, 19] on div "Invoices 0195959 Actions" at bounding box center [302, 15] width 541 height 14
copy h3 "0195959"
click at [83, 39] on link "[PERSON_NAME] Associates Ltd" at bounding box center [90, 38] width 74 height 6
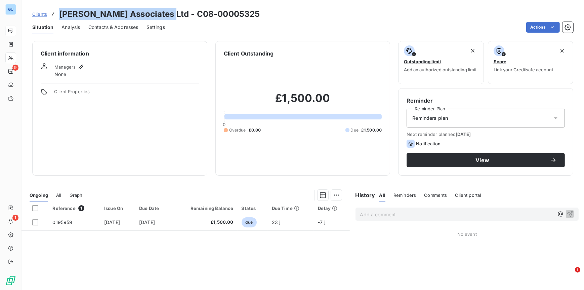
drag, startPoint x: 162, startPoint y: 13, endPoint x: 61, endPoint y: 15, distance: 101.2
click at [61, 15] on h3 "[PERSON_NAME] Associates Ltd - C08-00005325" at bounding box center [159, 14] width 201 height 12
click at [121, 27] on span "Contacts & Addresses" at bounding box center [113, 27] width 50 height 7
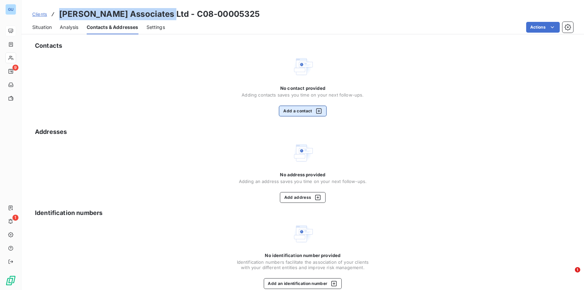
click at [295, 111] on button "Add a contact" at bounding box center [302, 111] width 47 height 11
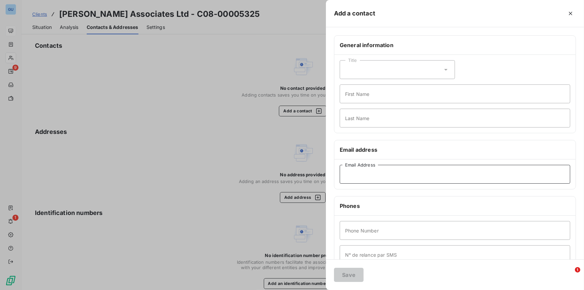
click at [353, 178] on input "Email Address" at bounding box center [455, 174] width 231 height 19
paste input "[EMAIL_ADDRESS][DOMAIN_NAME]"
type input "[EMAIL_ADDRESS][DOMAIN_NAME]"
click at [360, 94] on input "First Name" at bounding box center [455, 93] width 231 height 19
type input "Invoices"
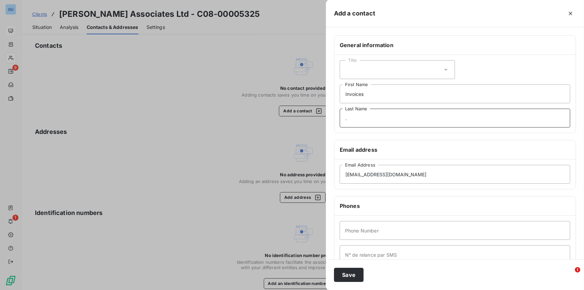
type input "."
type input "00"
click at [357, 275] on button "Save" at bounding box center [349, 275] width 30 height 14
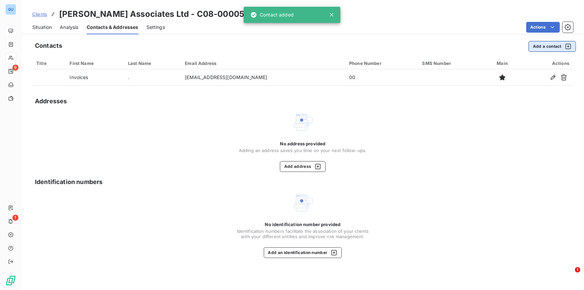
click at [546, 46] on button "Add a contact" at bounding box center [552, 46] width 47 height 11
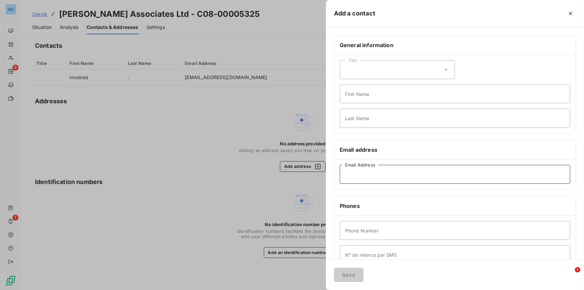
click at [365, 173] on input "Email Address" at bounding box center [455, 174] width 231 height 19
paste input "[PERSON_NAME][EMAIL_ADDRESS][DOMAIN_NAME]"
type input "[PERSON_NAME][EMAIL_ADDRESS][DOMAIN_NAME]"
click at [359, 96] on input "First Name" at bounding box center [455, 93] width 231 height 19
type input "Invoices"
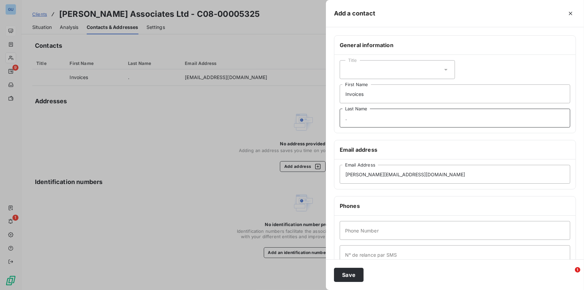
type input "."
click at [355, 236] on input "Phone Number" at bounding box center [455, 230] width 231 height 19
type input "00"
click at [346, 278] on button "Save" at bounding box center [349, 275] width 30 height 14
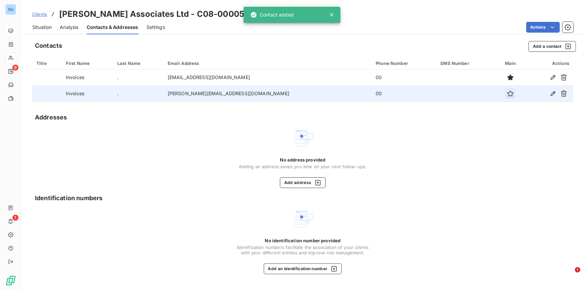
click at [507, 90] on icon "button" at bounding box center [510, 93] width 7 height 7
click at [507, 93] on icon "button" at bounding box center [510, 93] width 7 height 7
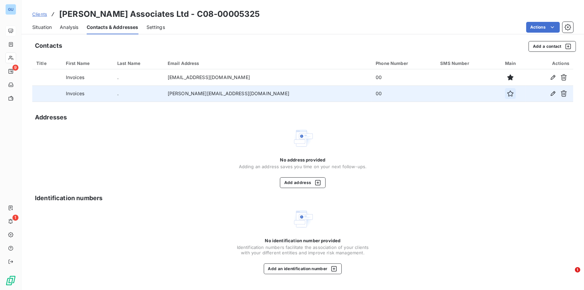
click at [507, 93] on icon "button" at bounding box center [510, 93] width 7 height 7
click at [47, 26] on span "Situation" at bounding box center [41, 27] width 19 height 7
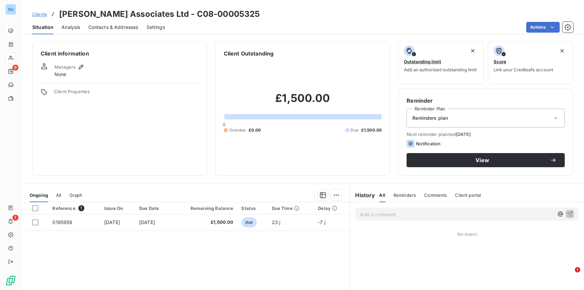
click at [105, 26] on span "Contacts & Addresses" at bounding box center [113, 27] width 50 height 7
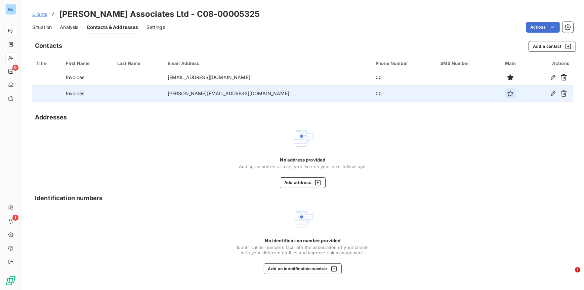
click at [507, 93] on icon "button" at bounding box center [510, 93] width 7 height 7
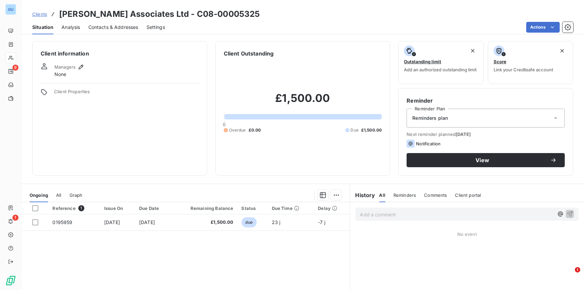
click at [117, 26] on span "Contacts & Addresses" at bounding box center [113, 27] width 50 height 7
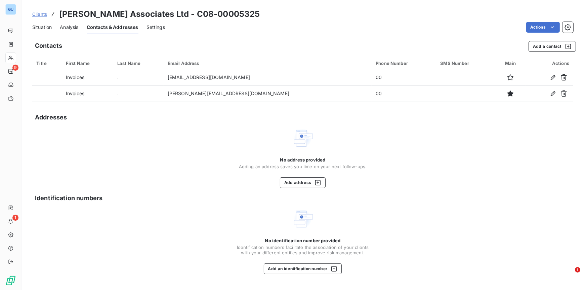
click at [40, 14] on span "Clients" at bounding box center [39, 13] width 15 height 5
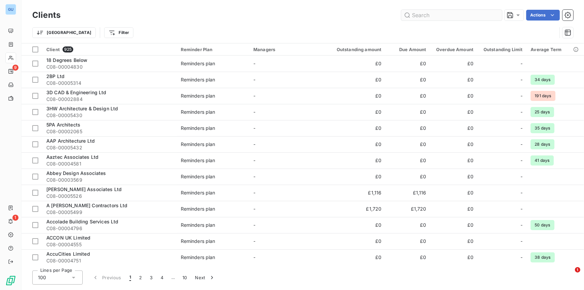
click at [447, 16] on input "text" at bounding box center [451, 15] width 101 height 11
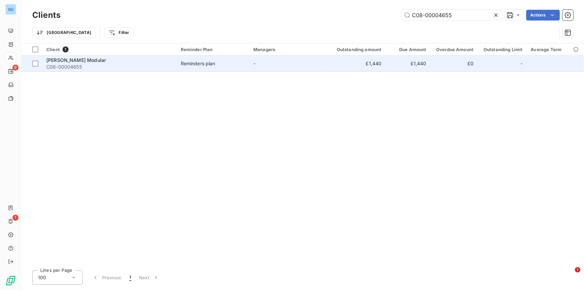
type input "C08-00004655"
click at [74, 62] on span "[PERSON_NAME] Modular" at bounding box center [75, 60] width 59 height 6
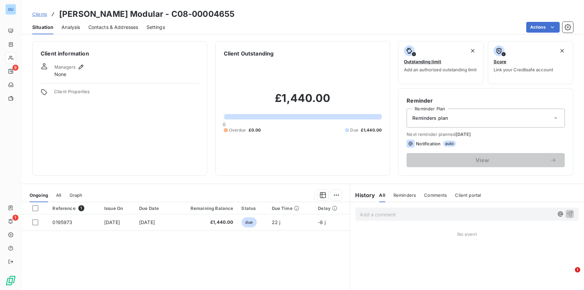
click at [108, 26] on span "Contacts & Addresses" at bounding box center [113, 27] width 50 height 7
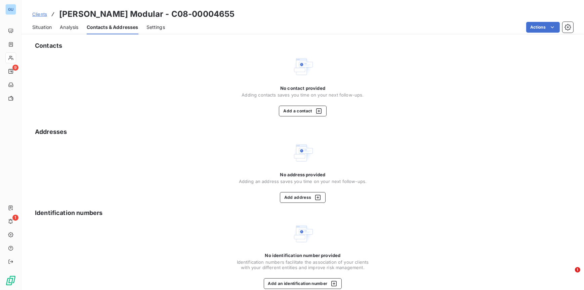
click at [46, 24] on span "Situation" at bounding box center [41, 27] width 19 height 7
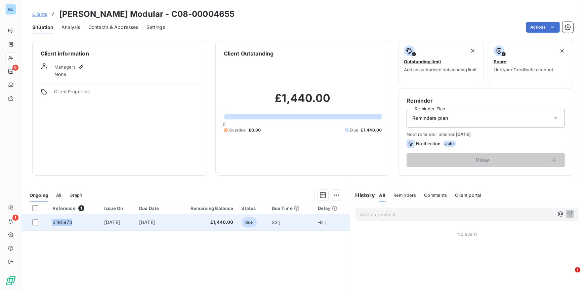
drag, startPoint x: 71, startPoint y: 223, endPoint x: 50, endPoint y: 222, distance: 20.8
click at [50, 222] on td "0195973" at bounding box center [74, 222] width 52 height 16
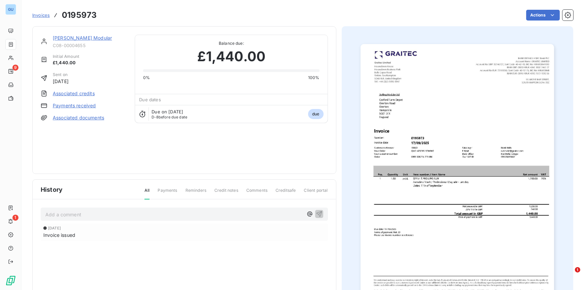
click at [142, 210] on p "Add a comment ﻿" at bounding box center [174, 214] width 258 height 8
click at [64, 36] on link "Stelling Modular" at bounding box center [82, 38] width 59 height 6
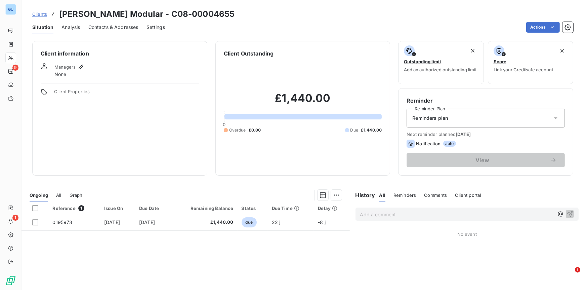
click at [100, 26] on span "Contacts & Addresses" at bounding box center [113, 27] width 50 height 7
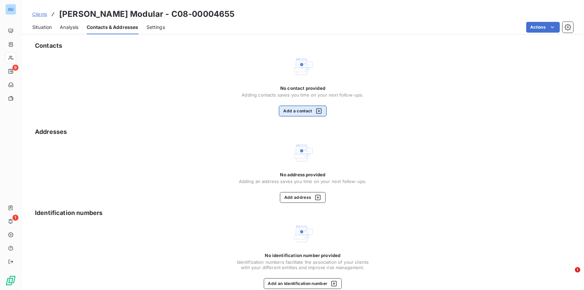
click at [298, 111] on button "Add a contact" at bounding box center [302, 111] width 47 height 11
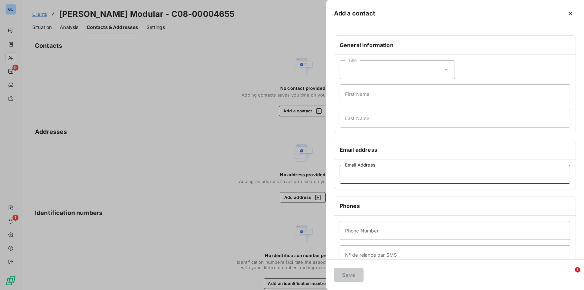
click at [358, 175] on input "Email Address" at bounding box center [455, 174] width 231 height 19
paste input "support@nitc.support"
type input "support@nitc.support"
click at [355, 96] on input "First Name" at bounding box center [455, 93] width 231 height 19
type input "Invoices"
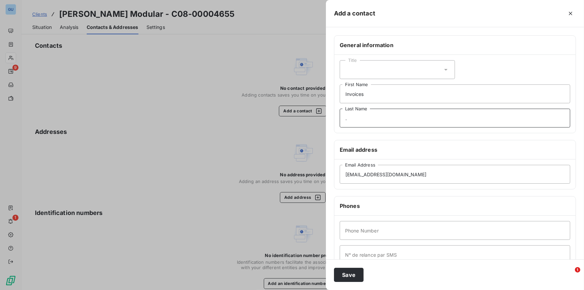
type input "."
type input "00"
click at [348, 271] on button "Save" at bounding box center [349, 275] width 30 height 14
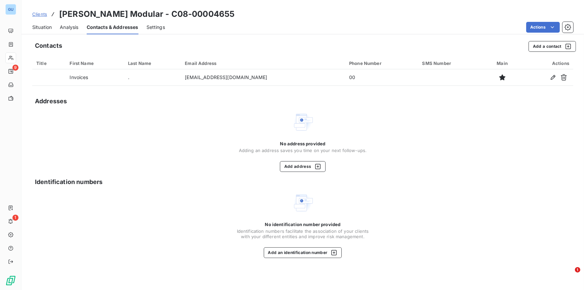
click at [38, 14] on span "Clients" at bounding box center [39, 13] width 15 height 5
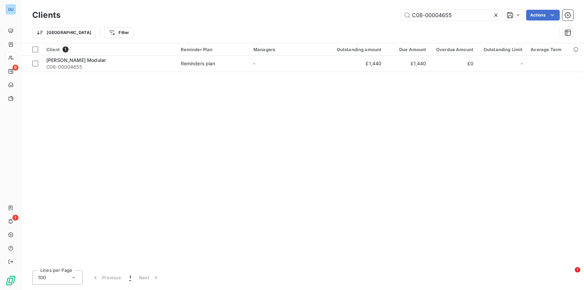
drag, startPoint x: 456, startPoint y: 15, endPoint x: 370, endPoint y: 15, distance: 86.4
click at [370, 15] on div "C08-00004655 Actions" at bounding box center [321, 15] width 505 height 11
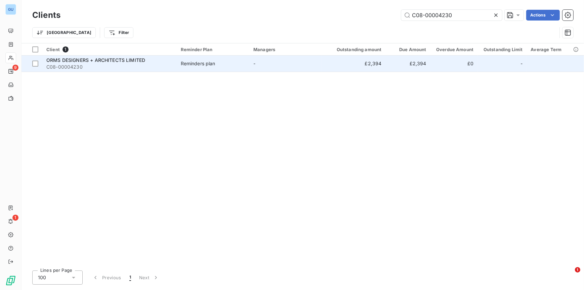
type input "C08-00004230"
click at [96, 60] on span "ORMS DESIGNERS + ARCHITECTS LIMITED" at bounding box center [95, 60] width 99 height 6
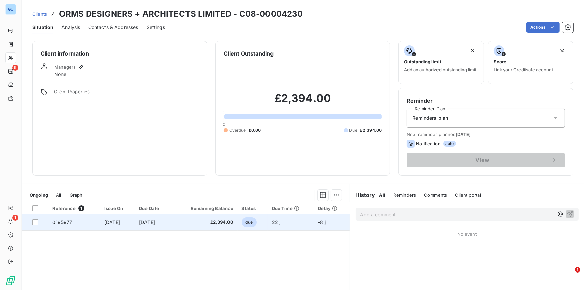
click at [58, 221] on span "0195977" at bounding box center [61, 222] width 19 height 6
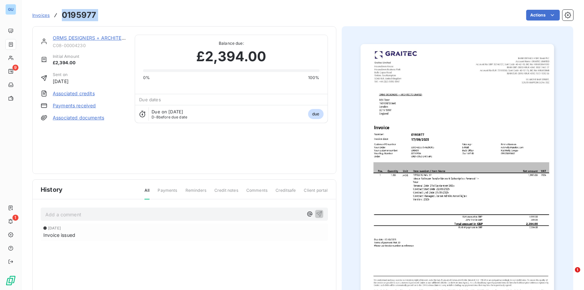
drag, startPoint x: 106, startPoint y: 15, endPoint x: 57, endPoint y: 15, distance: 49.4
click at [57, 15] on div "Invoices 0195977 Actions" at bounding box center [302, 15] width 541 height 14
copy section "0195977 Actions"
click at [240, 237] on div "Invoice issued" at bounding box center [184, 234] width 282 height 7
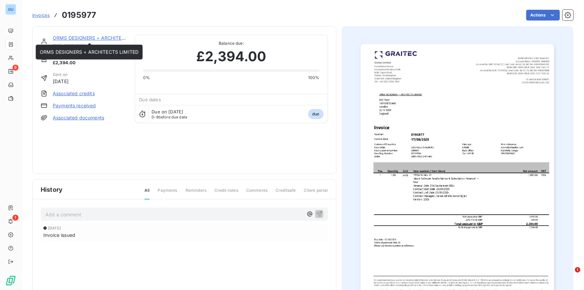
click at [73, 38] on link "ORMS DESIGNERS + ARCHITECTS LIMITED" at bounding box center [102, 38] width 99 height 6
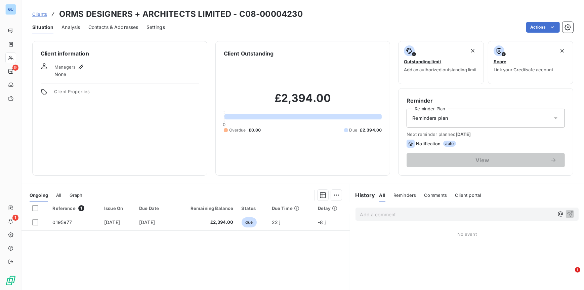
click at [96, 29] on span "Contacts & Addresses" at bounding box center [113, 27] width 50 height 7
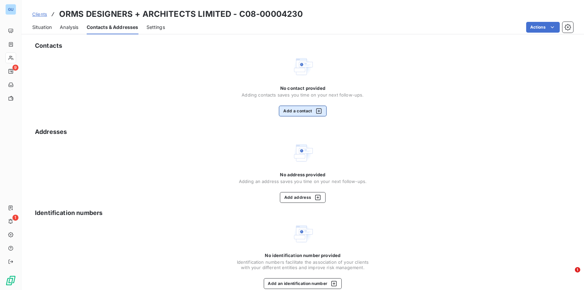
click at [291, 110] on button "Add a contact" at bounding box center [302, 111] width 47 height 11
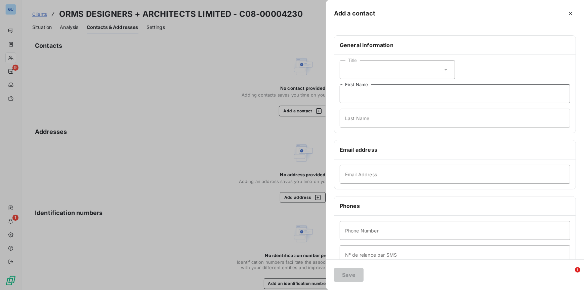
click at [362, 99] on input "First Name" at bounding box center [455, 93] width 231 height 19
paste input "accounts@orms.co.uk"
type input "accounts@orms.co.uk"
type input "Invoices"
type input "."
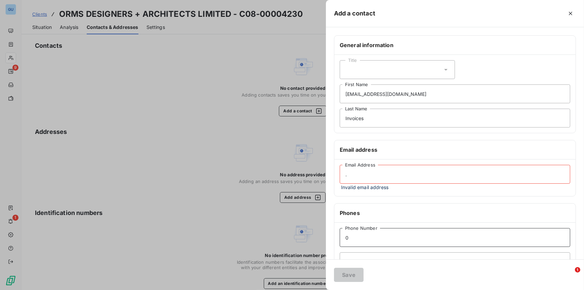
type input "0"
drag, startPoint x: 361, startPoint y: 176, endPoint x: 331, endPoint y: 173, distance: 29.7
click at [331, 173] on div "General information Title accounts@orms.co.uk First Name Invoices Last Name Ema…" at bounding box center [455, 187] width 258 height 305
paste input "accounts@orms.co.uk"
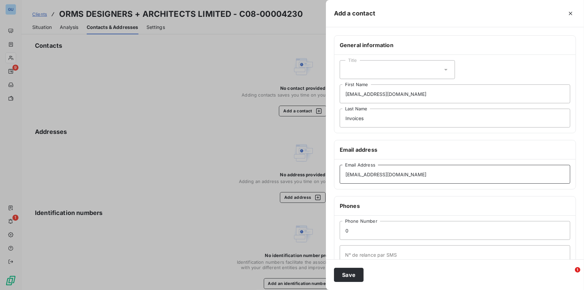
type input "accounts@orms.co.uk"
drag, startPoint x: 394, startPoint y: 93, endPoint x: 338, endPoint y: 93, distance: 56.1
click at [338, 93] on div "Title accounts@orms.co.uk First Name Invoices Last Name" at bounding box center [454, 94] width 241 height 78
drag, startPoint x: 401, startPoint y: 92, endPoint x: 354, endPoint y: 93, distance: 47.1
click at [354, 93] on input "accounts@orms.co.uk" at bounding box center [455, 93] width 231 height 19
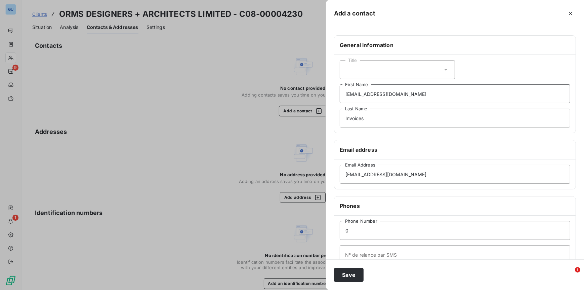
click at [405, 94] on input "accounts@orms.co.uk" at bounding box center [455, 93] width 231 height 19
drag, startPoint x: 405, startPoint y: 94, endPoint x: 311, endPoint y: 92, distance: 94.1
click at [311, 289] on div "Add a contact General information Title accounts@orms.co.uk First Name Invoices…" at bounding box center [292, 290] width 584 height 0
type input "Invoices"
type input "."
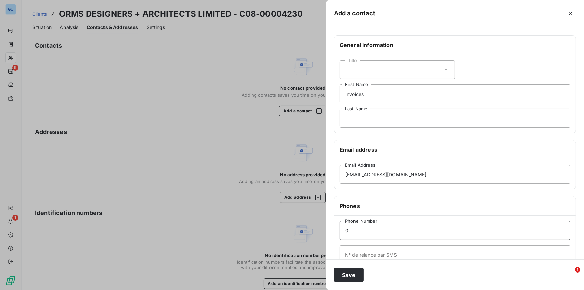
click at [362, 231] on input "0" at bounding box center [455, 230] width 231 height 19
type input "00"
click at [348, 277] on button "Save" at bounding box center [349, 275] width 30 height 14
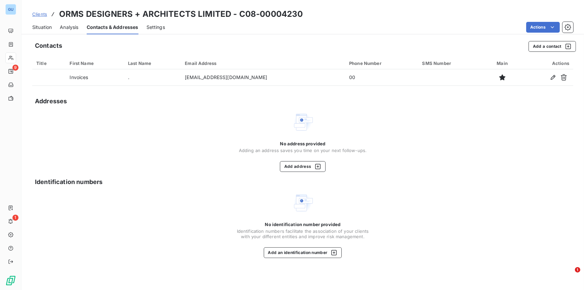
click at [41, 14] on span "Clients" at bounding box center [39, 13] width 15 height 5
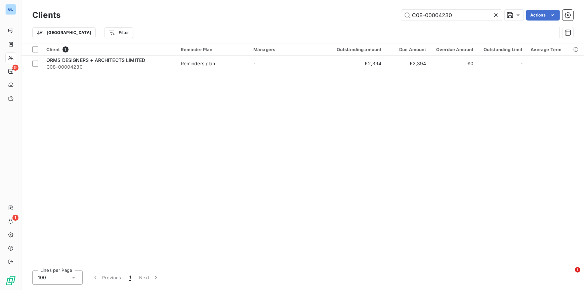
drag, startPoint x: 478, startPoint y: 13, endPoint x: 362, endPoint y: 13, distance: 115.9
click at [362, 13] on div "C08-00004230 Actions" at bounding box center [321, 15] width 505 height 11
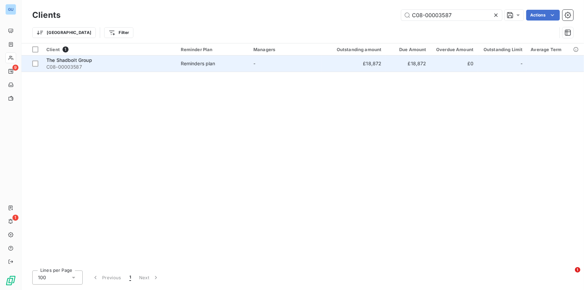
type input "C08-00003587"
click at [66, 60] on span "The Shadbolt Group" at bounding box center [69, 60] width 46 height 6
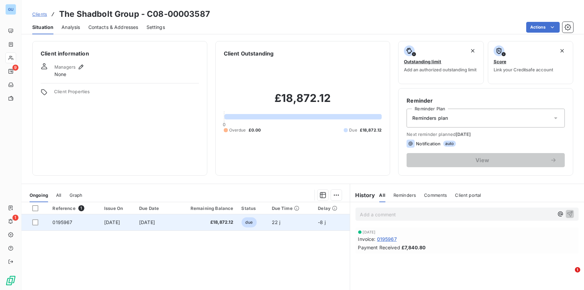
click at [63, 223] on span "0195967" at bounding box center [62, 222] width 20 height 6
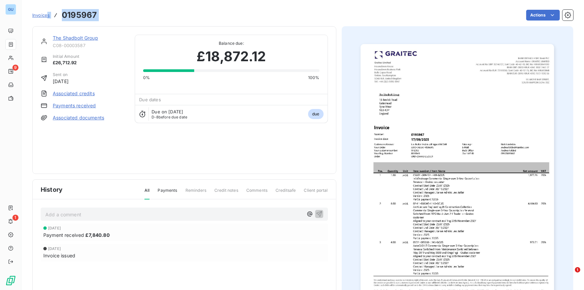
drag, startPoint x: 101, startPoint y: 15, endPoint x: 47, endPoint y: 20, distance: 54.7
click at [47, 20] on div "Invoices 0195967 Actions" at bounding box center [302, 15] width 541 height 14
drag, startPoint x: 47, startPoint y: 20, endPoint x: 120, endPoint y: 12, distance: 73.3
click at [120, 12] on div "Actions" at bounding box center [339, 15] width 468 height 11
click at [102, 15] on div "Invoices 0195967 Actions" at bounding box center [302, 15] width 541 height 14
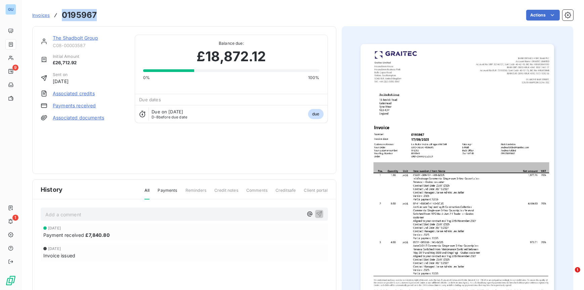
drag, startPoint x: 62, startPoint y: 15, endPoint x: 97, endPoint y: 15, distance: 34.6
click at [97, 15] on div "Invoices 0195967 Actions" at bounding box center [302, 15] width 541 height 14
copy h3 "0195967"
click at [67, 37] on link "The Shadbolt Group" at bounding box center [75, 38] width 45 height 6
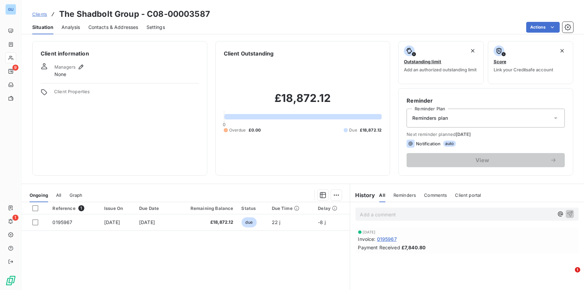
click at [116, 28] on span "Contacts & Addresses" at bounding box center [113, 27] width 50 height 7
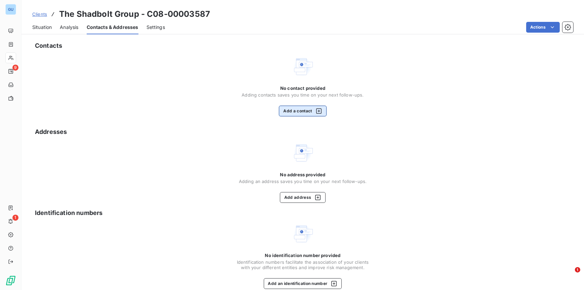
click at [304, 110] on button "Add a contact" at bounding box center [302, 111] width 47 height 11
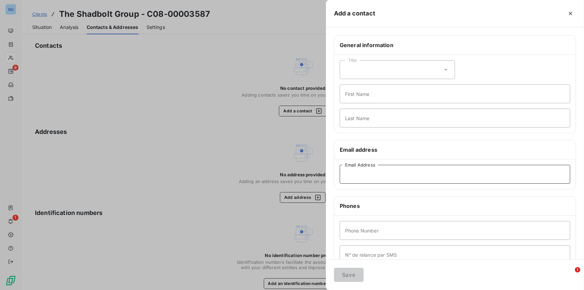
click at [355, 176] on input "Email Address" at bounding box center [455, 174] width 231 height 19
paste input "helenj@shadboltgroup.net"
type input "helenj@shadboltgroup.net"
click at [354, 94] on input "First Name" at bounding box center [455, 93] width 231 height 19
type input "Invoices"
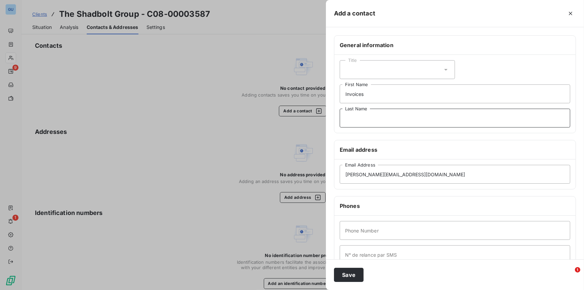
type input "/"
type input ","
type input "."
click at [354, 225] on input "Phone Number" at bounding box center [455, 230] width 231 height 19
type input "00"
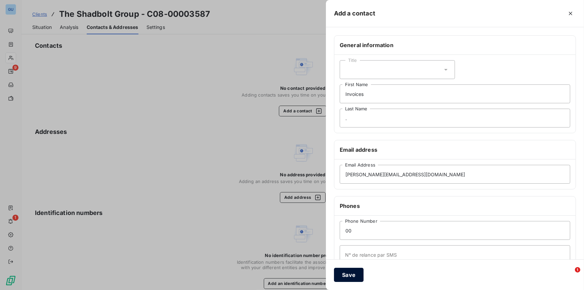
drag, startPoint x: 344, startPoint y: 276, endPoint x: 335, endPoint y: 266, distance: 13.1
click at [344, 275] on button "Save" at bounding box center [349, 275] width 30 height 14
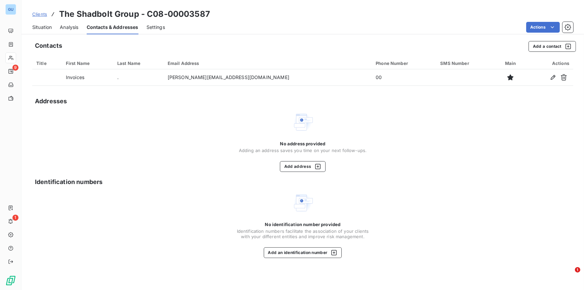
click at [37, 13] on span "Clients" at bounding box center [39, 13] width 15 height 5
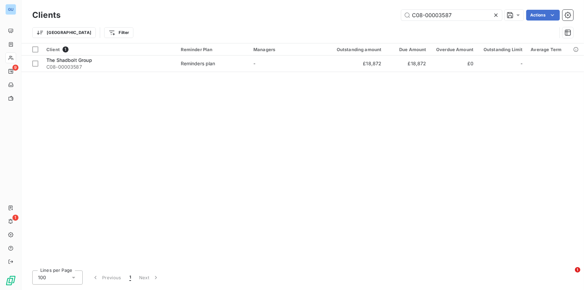
drag, startPoint x: 453, startPoint y: 16, endPoint x: 365, endPoint y: 16, distance: 88.1
click at [365, 16] on div "C08-00003587 Actions" at bounding box center [321, 15] width 505 height 11
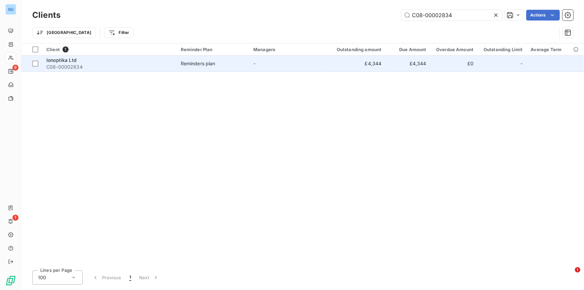
type input "C08-00002834"
click at [62, 64] on span "C08-00002834" at bounding box center [109, 67] width 126 height 7
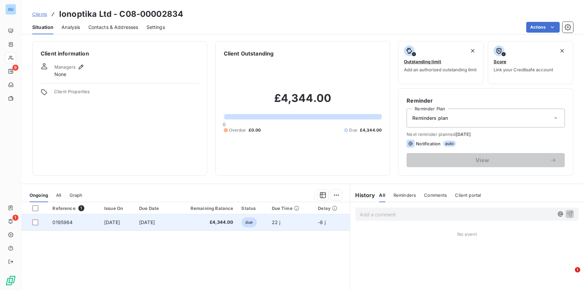
click at [66, 222] on span "0195964" at bounding box center [62, 222] width 20 height 6
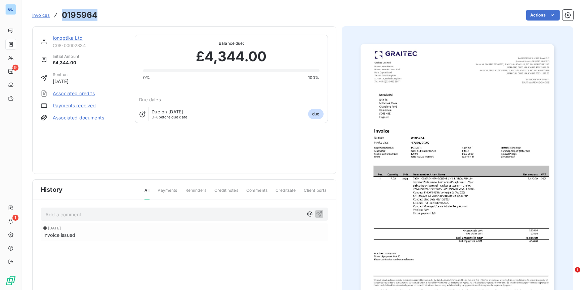
drag, startPoint x: 99, startPoint y: 15, endPoint x: 63, endPoint y: 17, distance: 36.3
click at [63, 17] on div "Invoices 0195964 Actions" at bounding box center [302, 15] width 541 height 14
copy h3 "0195964"
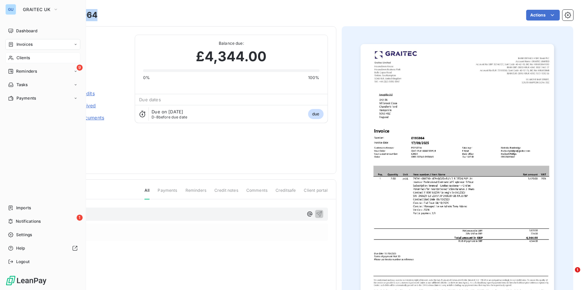
click at [27, 58] on span "Clients" at bounding box center [22, 58] width 13 height 6
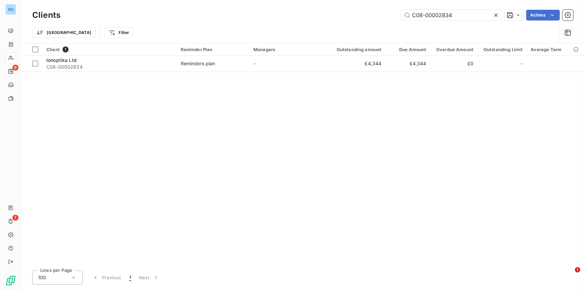
drag, startPoint x: 467, startPoint y: 16, endPoint x: 377, endPoint y: 16, distance: 89.4
click at [377, 16] on div "C08-00002834 Actions" at bounding box center [321, 15] width 505 height 11
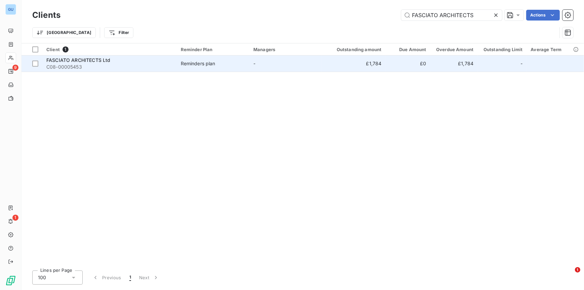
type input "FASCIATO ARCHITECTS"
click at [86, 64] on span "C08-00005453" at bounding box center [109, 67] width 126 height 7
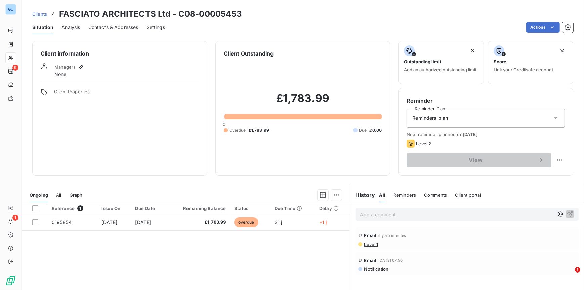
click at [365, 215] on p "Add a comment ﻿" at bounding box center [457, 214] width 194 height 8
